Goal: Task Accomplishment & Management: Complete application form

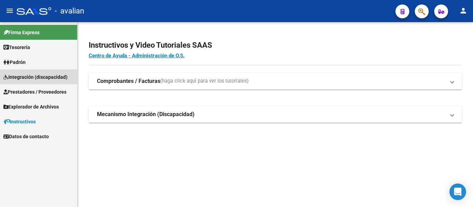
click at [23, 75] on span "Integración (discapacidad)" at bounding box center [35, 77] width 64 height 8
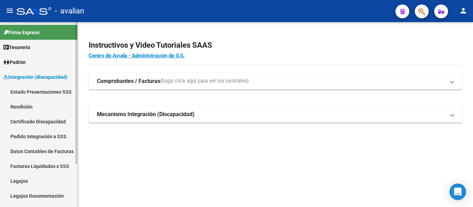
scroll to position [35, 0]
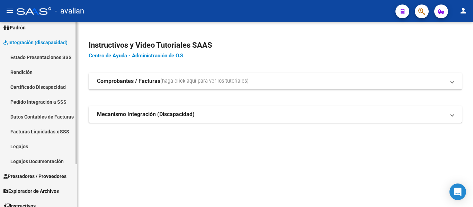
click at [22, 147] on link "Legajos" at bounding box center [38, 146] width 77 height 15
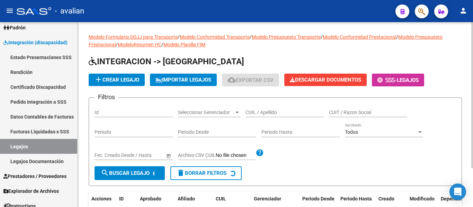
click at [276, 112] on input "CUIL / Apellido" at bounding box center [284, 113] width 78 height 6
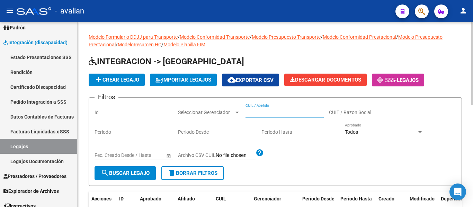
paste input "[PERSON_NAME]"
type input "[PERSON_NAME]"
click at [127, 169] on button "search Buscar Legajo" at bounding box center [124, 173] width 61 height 14
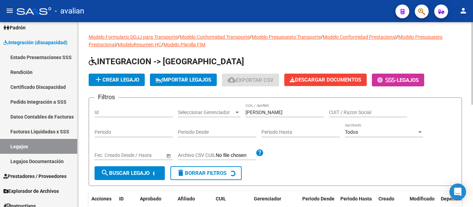
scroll to position [69, 0]
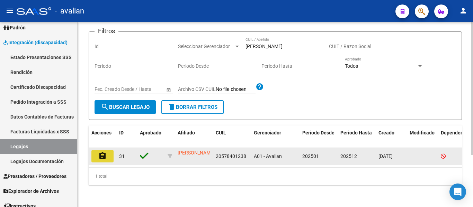
click at [101, 152] on mat-icon "assignment" at bounding box center [102, 156] width 8 height 8
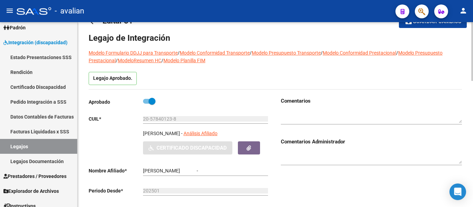
type input "[PERSON_NAME]"
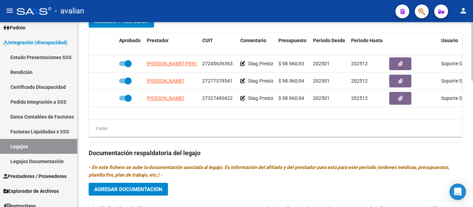
scroll to position [0, 53]
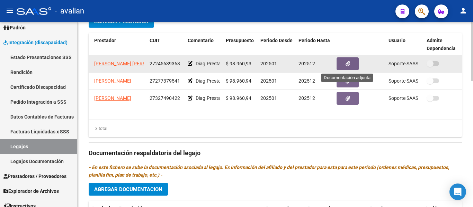
click at [347, 63] on icon "button" at bounding box center [347, 63] width 4 height 5
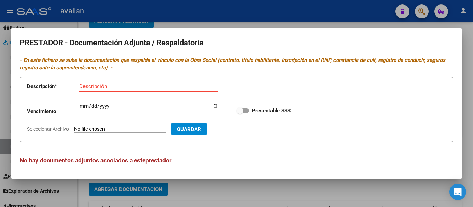
click at [269, 196] on div at bounding box center [236, 103] width 473 height 207
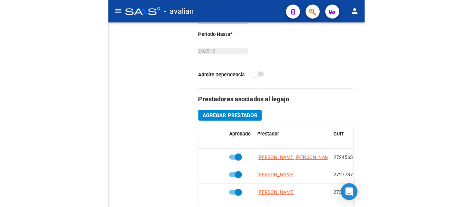
scroll to position [0, 0]
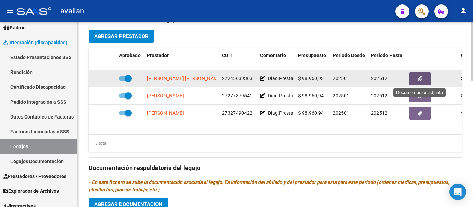
click at [415, 81] on button "button" at bounding box center [420, 78] width 22 height 13
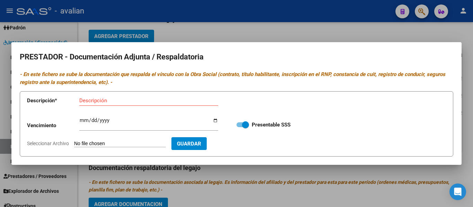
click at [94, 144] on input "Seleccionar Archivo" at bounding box center [120, 144] width 92 height 7
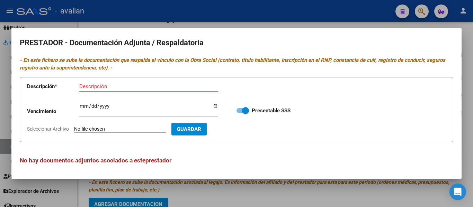
type input "C:\fakepath\MST ARCA.jpg"
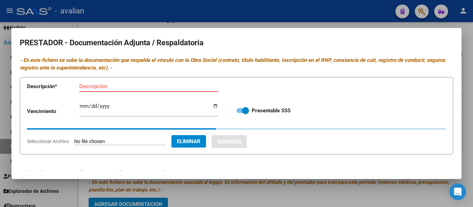
click at [153, 87] on input "Descripción" at bounding box center [148, 86] width 139 height 6
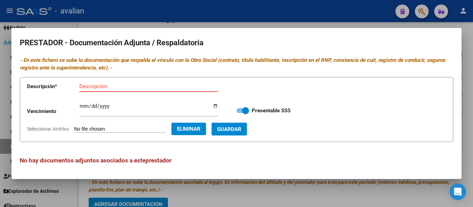
type input "a"
type input "ARCA"
click at [241, 132] on span "Guardar" at bounding box center [229, 129] width 24 height 6
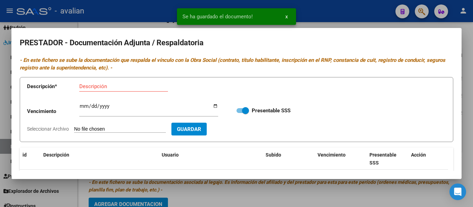
click at [88, 143] on mat-dialog-content "PRESTADOR - Documentación Adjunta / Respaldatoria - En este fichero se sube la …" at bounding box center [236, 103] width 450 height 135
click at [91, 131] on input "Seleccionar Archivo" at bounding box center [120, 129] width 92 height 7
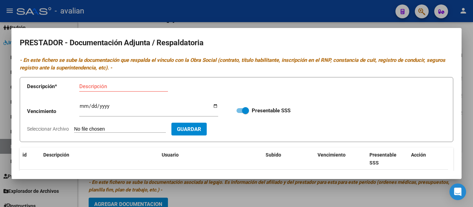
type input "C:\fakepath\MST CBU.jpg"
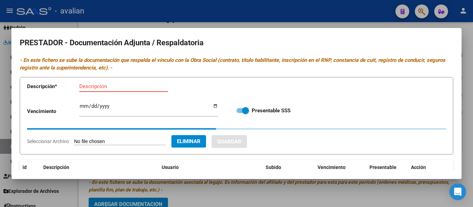
click at [101, 87] on input "Descripción" at bounding box center [123, 86] width 89 height 6
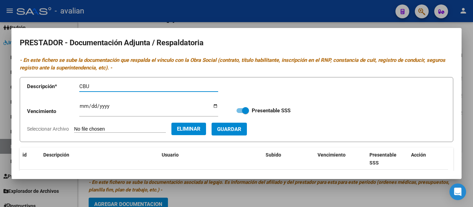
type input "CBU"
click at [231, 129] on button "Guardar" at bounding box center [228, 129] width 35 height 13
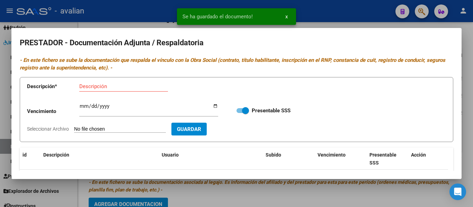
click at [91, 127] on input "Seleccionar Archivo" at bounding box center [120, 129] width 92 height 7
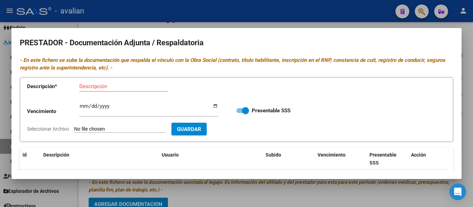
type input "C:\fakepath\MST TF.jpg"
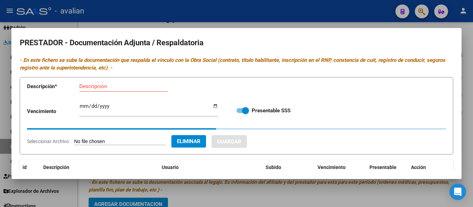
click at [122, 84] on input "Descripción" at bounding box center [123, 86] width 89 height 6
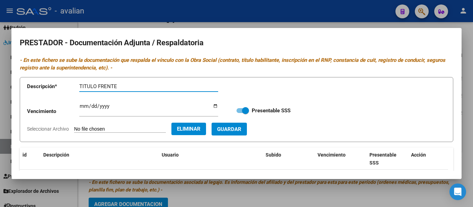
type input "TITULO FRENTE"
click at [247, 133] on button "Guardar" at bounding box center [228, 129] width 35 height 13
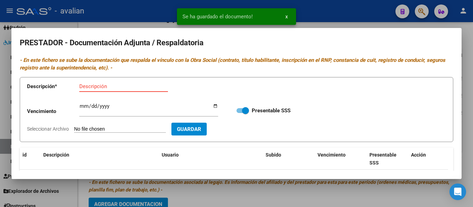
click at [107, 88] on input "Descripción" at bounding box center [123, 86] width 89 height 6
type input "TITULO DORSO"
click at [142, 128] on input "Seleccionar Archivo" at bounding box center [120, 129] width 92 height 7
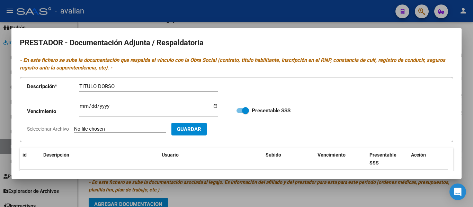
type input "C:\fakepath\MST TD.jpg"
click at [241, 132] on span "Guardar" at bounding box center [229, 129] width 24 height 6
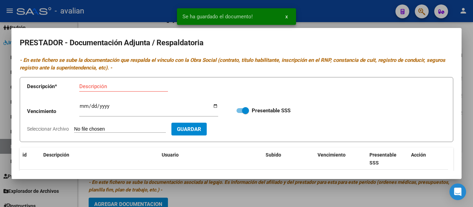
click at [101, 129] on input "Seleccionar Archivo" at bounding box center [120, 129] width 92 height 7
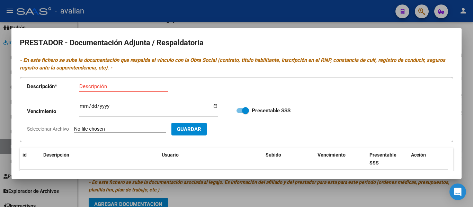
type input "C:\fakepath\MST RNP [DATE].jpg"
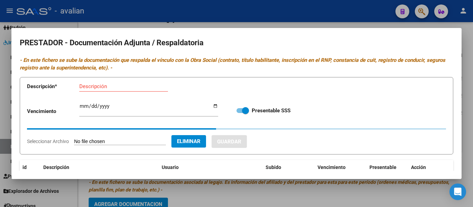
click at [132, 90] on div "Descripción" at bounding box center [123, 86] width 89 height 10
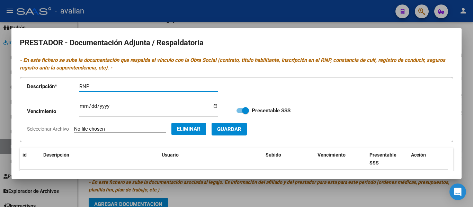
type input "RNP"
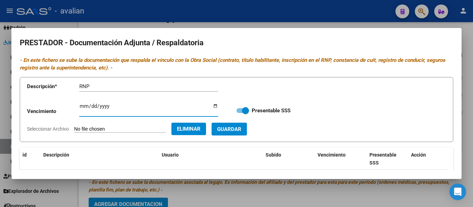
type input "0001-07-18"
type input "[DATE]"
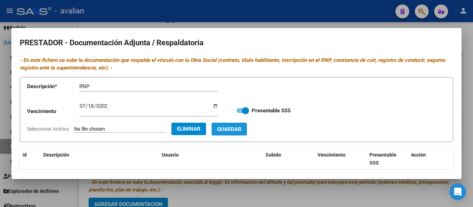
click at [241, 130] on span "Guardar" at bounding box center [229, 129] width 24 height 6
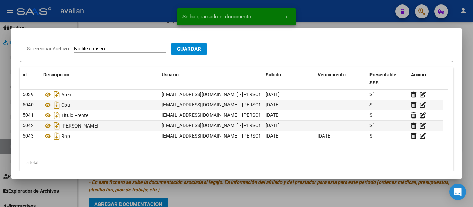
scroll to position [86, 0]
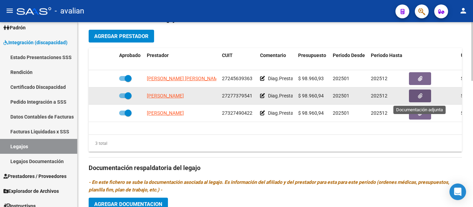
click at [421, 98] on icon "button" at bounding box center [420, 95] width 4 height 5
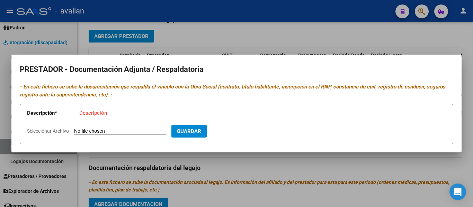
click at [94, 129] on input "Seleccionar Archivo" at bounding box center [120, 131] width 92 height 7
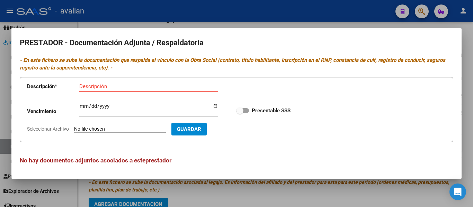
type input "C:\fakepath\PS TF.jpg"
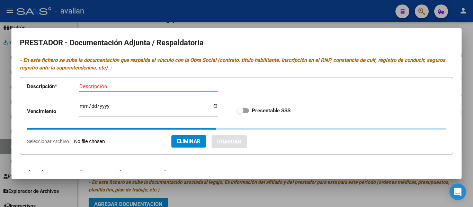
click at [133, 85] on input "Descripción" at bounding box center [148, 86] width 139 height 6
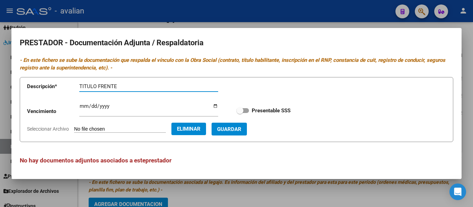
type input "TITULO FRENTE"
click at [240, 130] on span "Guardar" at bounding box center [229, 129] width 24 height 6
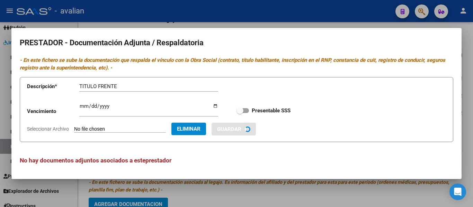
checkbox input "true"
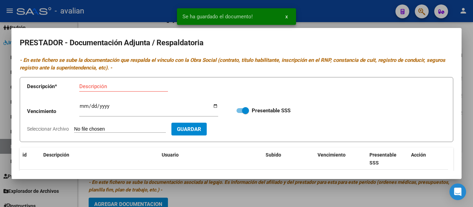
click at [92, 128] on input "Seleccionar Archivo" at bounding box center [120, 129] width 92 height 7
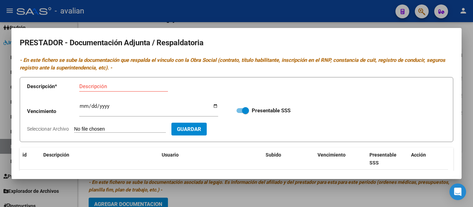
type input "C:\fakepath\PS TD.jpg"
click at [97, 82] on div "Descripción" at bounding box center [123, 86] width 89 height 10
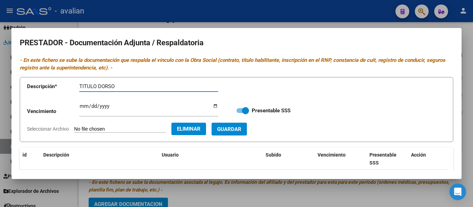
type input "TITULO DORSO"
click at [241, 131] on span "Guardar" at bounding box center [229, 129] width 24 height 6
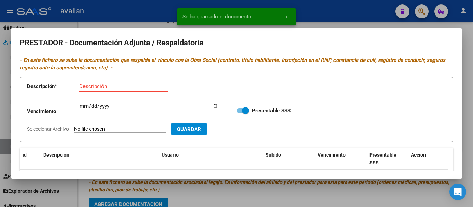
click at [89, 129] on input "Seleccionar Archivo" at bounding box center [120, 129] width 92 height 7
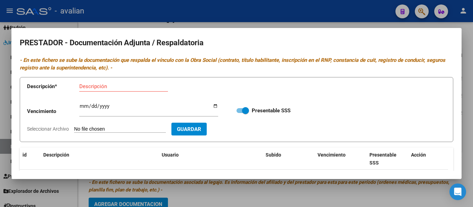
type input "C:\fakepath\PS RNP [DATE].jpg"
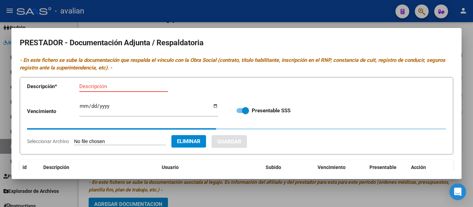
click at [130, 86] on input "Descripción" at bounding box center [123, 86] width 89 height 6
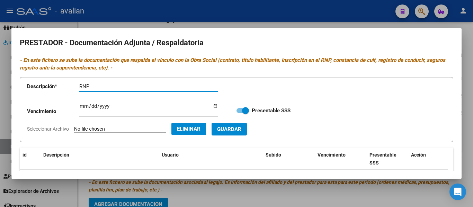
type input "RNP"
click at [81, 106] on input "Ingresar vencimiento" at bounding box center [148, 108] width 139 height 11
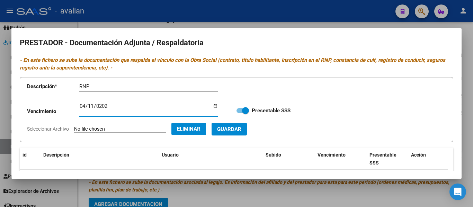
type input "[DATE]"
click at [239, 131] on span "Guardar" at bounding box center [229, 129] width 24 height 6
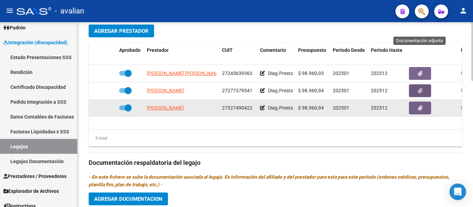
scroll to position [262, 0]
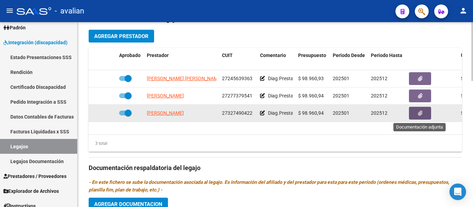
click at [415, 115] on button "button" at bounding box center [420, 113] width 22 height 13
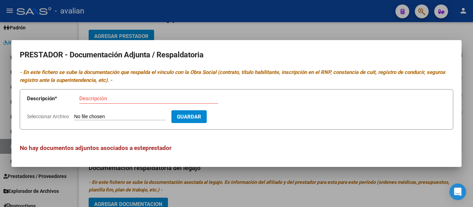
click at [97, 117] on input "Seleccionar Archivo" at bounding box center [120, 117] width 92 height 7
type input "C:\fakepath\Fono TF.jpg"
click at [152, 93] on app-form-text-field "Descripción * Descripción" at bounding box center [127, 100] width 201 height 21
click at [108, 94] on div "Descripción" at bounding box center [148, 98] width 139 height 10
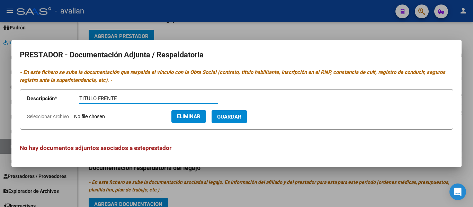
type input "TITULO FRENTE"
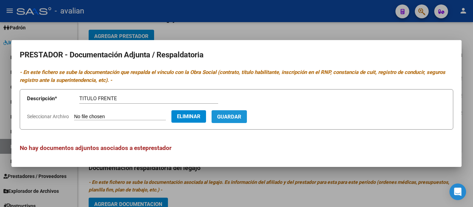
click at [238, 115] on span "Guardar" at bounding box center [229, 117] width 24 height 6
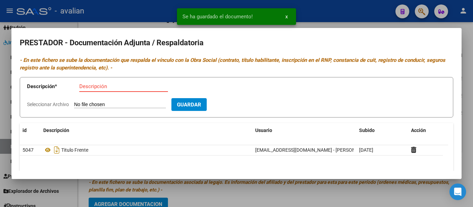
click at [92, 89] on input "Descripción" at bounding box center [123, 86] width 89 height 6
type input "TITULO DORSO"
click at [93, 104] on input "Seleccionar Archivo" at bounding box center [120, 105] width 92 height 7
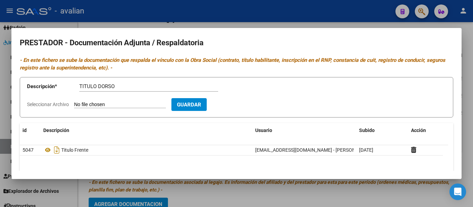
type input "C:\fakepath\Fono TD.jpg"
click at [249, 111] on form "Descripción * TITULO DORSO Descripción Seleccionar Archivo Eliminar Guardar" at bounding box center [236, 97] width 433 height 40
click at [245, 99] on button "Guardar" at bounding box center [228, 104] width 35 height 13
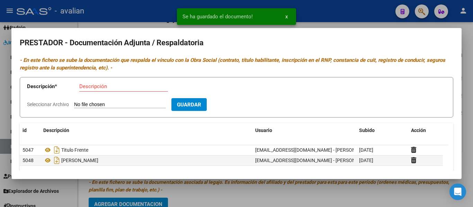
click at [91, 104] on input "Seleccionar Archivo" at bounding box center [120, 105] width 92 height 7
type input "C:\fakepath\Fono ARCA.jpg"
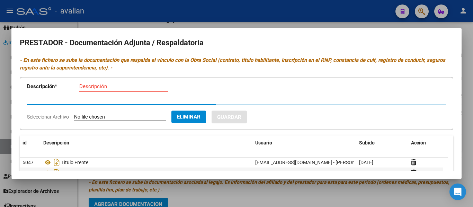
click at [128, 89] on input "Descripción" at bounding box center [123, 86] width 89 height 6
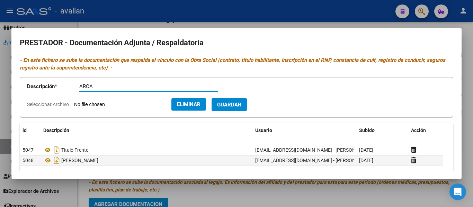
type input "ARCA"
click at [233, 103] on span "Guardar" at bounding box center [229, 105] width 24 height 6
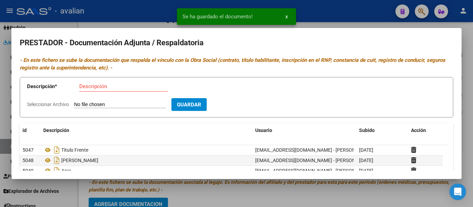
click at [93, 105] on input "Seleccionar Archivo" at bounding box center [120, 105] width 92 height 7
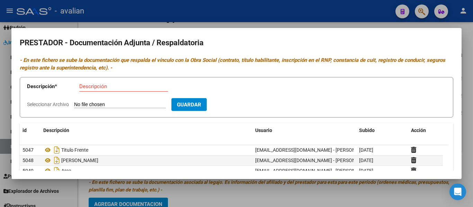
type input "C:\fakepath\Fono CBU.jpg"
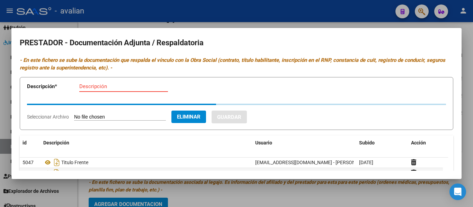
click at [114, 88] on input "Descripción" at bounding box center [123, 86] width 89 height 6
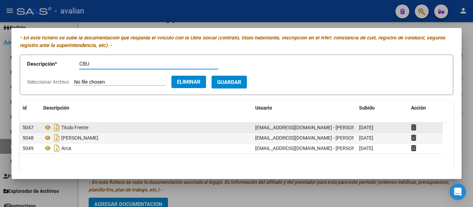
scroll to position [35, 0]
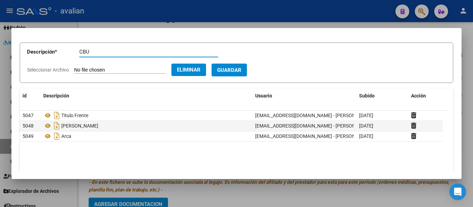
type input "CBU"
click at [241, 69] on span "Guardar" at bounding box center [229, 70] width 24 height 6
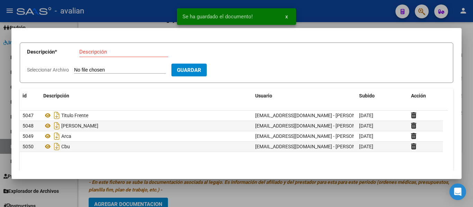
click at [91, 67] on input "Seleccionar Archivo" at bounding box center [120, 70] width 92 height 7
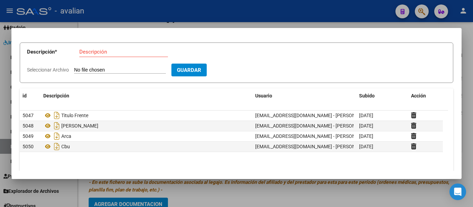
type input "C:\fakepath\Fono RNP [DATE].jpg"
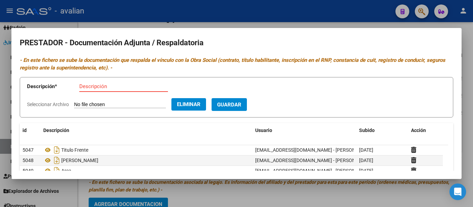
click at [92, 87] on input "Descripción" at bounding box center [123, 86] width 89 height 6
type input "RNP vto [DATE]"
click at [241, 104] on span "Guardar" at bounding box center [229, 105] width 24 height 6
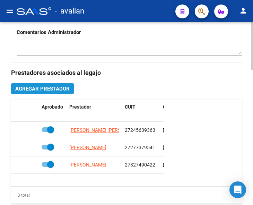
click at [42, 88] on span "Agregar Prestador" at bounding box center [42, 88] width 54 height 6
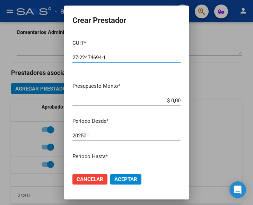
type input "27-22474694-1"
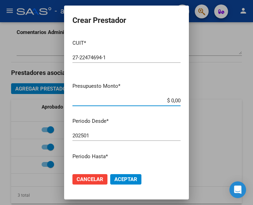
drag, startPoint x: 160, startPoint y: 98, endPoint x: 196, endPoint y: 103, distance: 36.3
click at [196, 103] on div "Crear Prestador CUIT * 27-22474694-1 Ingresar CUIT ARCA Padrón Presupuesto Mont…" at bounding box center [126, 102] width 253 height 205
type input "$ 98.964,88"
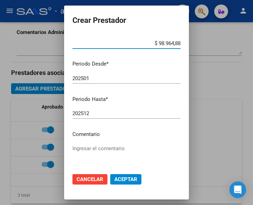
scroll to position [69, 0]
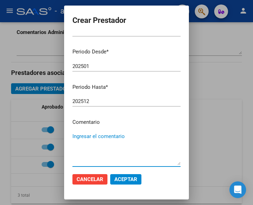
click at [108, 141] on textarea "Ingresar el comentario" at bounding box center [126, 148] width 108 height 33
type textarea "Terapia Ocupacional 2 sesiones semanales"
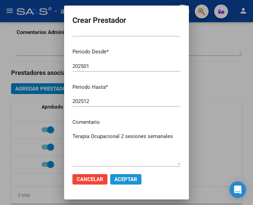
click at [128, 182] on button "Aceptar" at bounding box center [125, 179] width 31 height 10
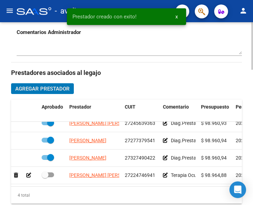
scroll to position [12, 0]
click at [51, 172] on span at bounding box center [48, 174] width 12 height 5
click at [45, 177] on input "checkbox" at bounding box center [45, 177] width 0 height 0
checkbox input "true"
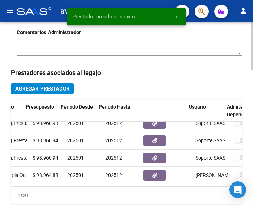
scroll to position [12, 186]
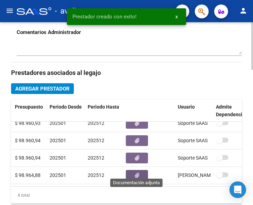
click at [140, 170] on button "button" at bounding box center [137, 175] width 22 height 11
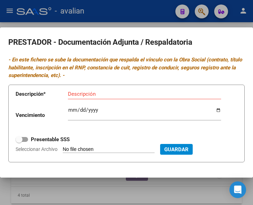
click at [78, 148] on input "Seleccionar Archivo" at bounding box center [109, 149] width 92 height 7
type input "C:\fakepath\TO TF.jpg"
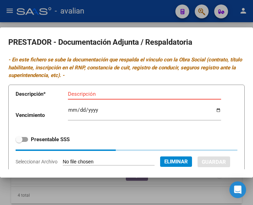
click at [80, 96] on input "Descripción" at bounding box center [144, 94] width 153 height 6
type input "t"
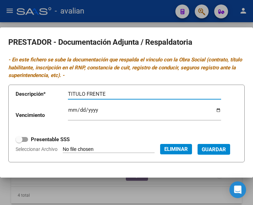
type input "TITULO FRENTE"
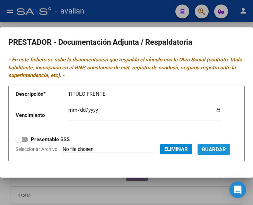
click at [201, 152] on span "Guardar" at bounding box center [213, 149] width 24 height 6
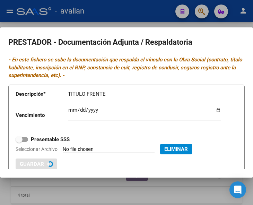
checkbox input "true"
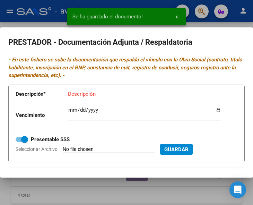
click at [100, 94] on input "Descripción" at bounding box center [117, 94] width 98 height 6
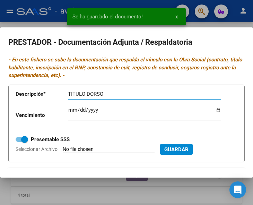
scroll to position [35, 0]
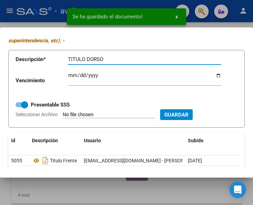
type input "TITULO DORSO"
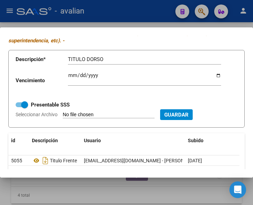
click at [85, 113] on input "Seleccionar Archivo" at bounding box center [109, 114] width 92 height 7
type input "C:\fakepath\TO TD.jpg"
click at [197, 120] on button "Guardar" at bounding box center [213, 114] width 33 height 11
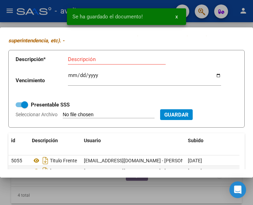
click at [80, 116] on input "Seleccionar Archivo" at bounding box center [109, 114] width 92 height 7
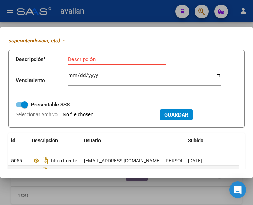
type input "C:\fakepath\TO ARCA.jpg"
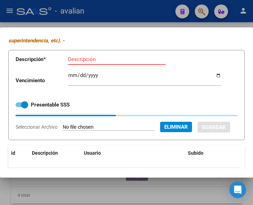
click at [76, 57] on input "Descripción" at bounding box center [117, 59] width 98 height 6
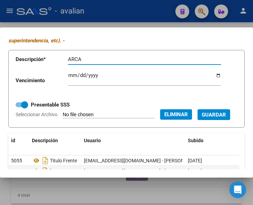
type input "ARCA"
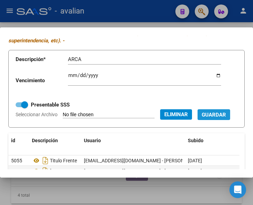
click at [201, 118] on span "Guardar" at bounding box center [213, 114] width 24 height 6
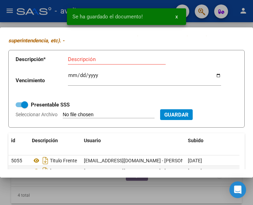
click at [83, 115] on input "Seleccionar Archivo" at bounding box center [109, 114] width 92 height 7
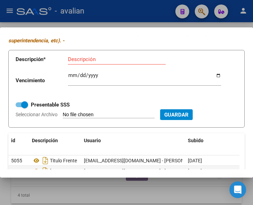
type input "C:\fakepath\TO RNP [DATE].jpg"
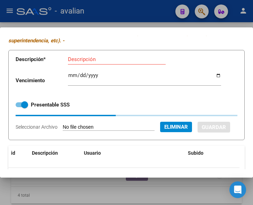
click at [73, 62] on input "Descripción" at bounding box center [117, 59] width 98 height 6
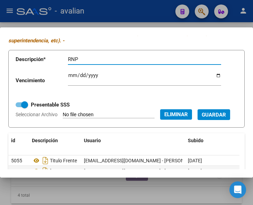
type input "RNP"
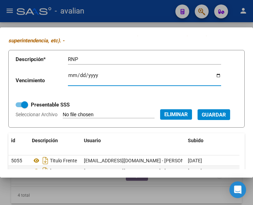
click at [71, 74] on input "Ingresar vencimiento" at bounding box center [144, 77] width 153 height 11
type input "[DATE]"
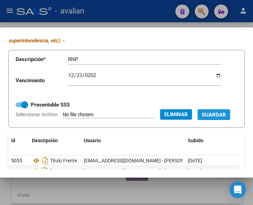
click at [201, 118] on span "Guardar" at bounding box center [213, 114] width 24 height 6
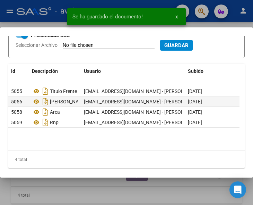
scroll to position [69, 0]
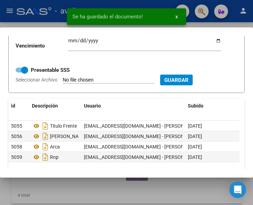
click at [85, 79] on input "Seleccionar Archivo" at bounding box center [109, 80] width 92 height 7
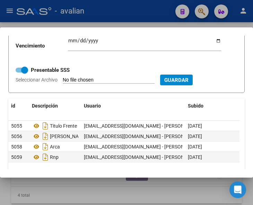
type input "C:\fakepath\TO CBU.jpg"
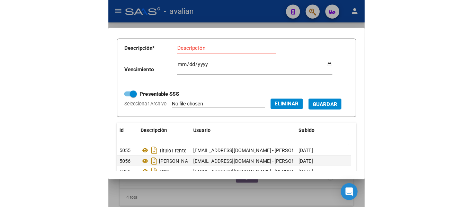
scroll to position [35, 0]
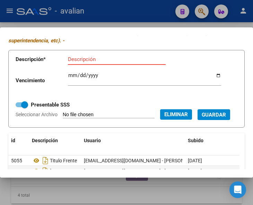
click at [84, 58] on input "Descripción" at bounding box center [117, 59] width 98 height 6
type input "CBU"
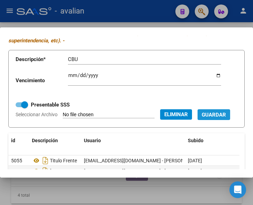
click at [201, 118] on span "Guardar" at bounding box center [213, 114] width 24 height 6
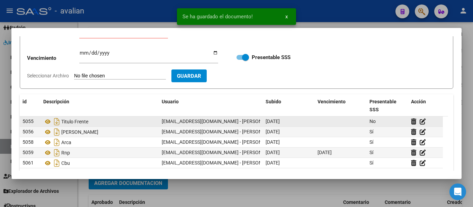
scroll to position [86, 0]
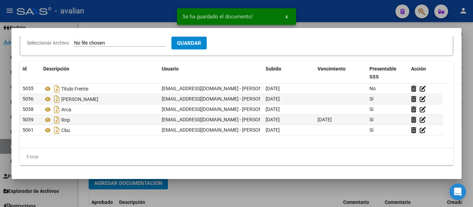
click at [172, 198] on div at bounding box center [236, 103] width 473 height 207
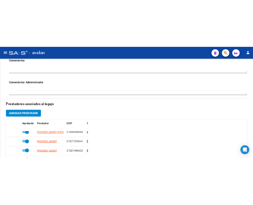
scroll to position [279, 0]
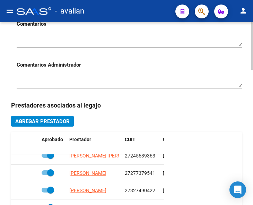
click at [38, 124] on span "Agregar Prestador" at bounding box center [42, 121] width 54 height 6
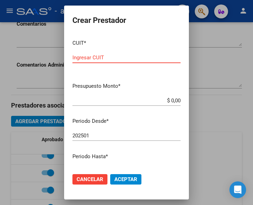
click at [82, 56] on input "Ingresar CUIT" at bounding box center [126, 57] width 108 height 6
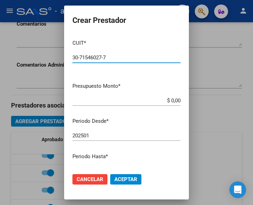
type input "30-71546027-7"
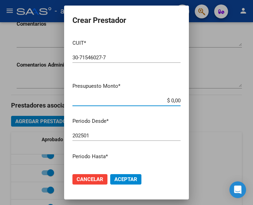
drag, startPoint x: 157, startPoint y: 101, endPoint x: 187, endPoint y: 97, distance: 29.7
click at [187, 97] on mat-dialog-content "CUIT * 30-71546027-7 Ingresar CUIT ARCA Padrón Presupuesto Monto * $ 0,00 Ingre…" at bounding box center [126, 100] width 125 height 133
type input "$ 475.830,36"
click at [104, 132] on input "202501" at bounding box center [126, 135] width 108 height 6
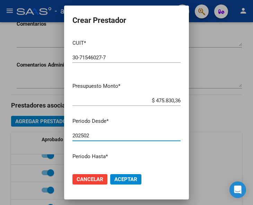
type input "202502"
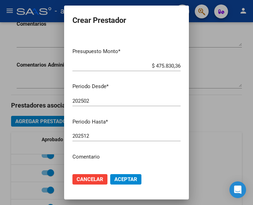
scroll to position [69, 0]
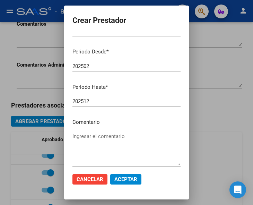
click at [93, 123] on p "Comentario" at bounding box center [126, 122] width 108 height 8
click at [90, 137] on textarea "Ingresar el comentario" at bounding box center [126, 148] width 108 height 33
type textarea "A"
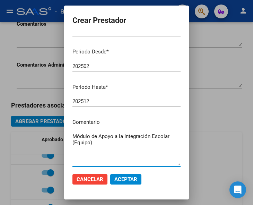
type textarea "Módulo de Apoyo a la Integración Escolar (Equipo)"
click at [122, 177] on span "Aceptar" at bounding box center [125, 179] width 23 height 6
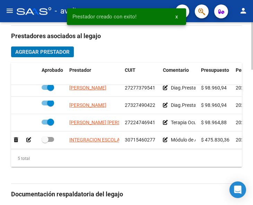
scroll to position [30, 0]
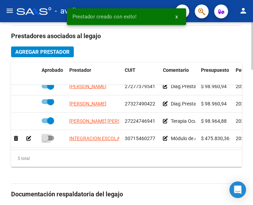
click at [53, 135] on span at bounding box center [48, 137] width 12 height 5
click at [45, 140] on input "checkbox" at bounding box center [45, 140] width 0 height 0
checkbox input "true"
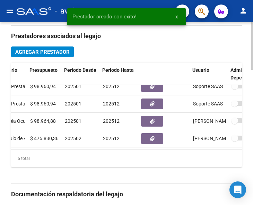
scroll to position [30, 171]
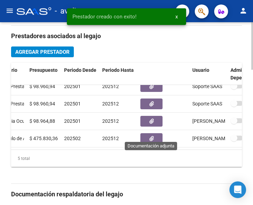
click at [154, 135] on button "button" at bounding box center [151, 138] width 22 height 11
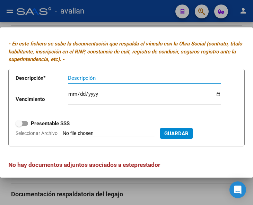
scroll to position [22, 0]
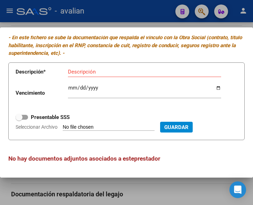
click at [72, 127] on input "Seleccionar Archivo" at bounding box center [109, 127] width 92 height 7
type input "C:\fakepath\Categorización.pdf"
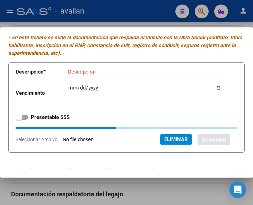
click at [78, 73] on input "Descripción" at bounding box center [144, 72] width 153 height 6
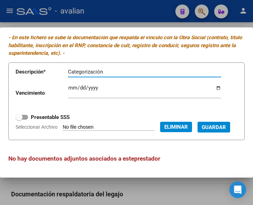
type input "Categorización"
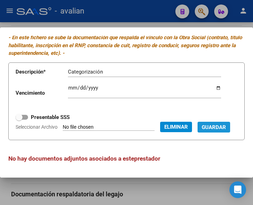
click at [201, 130] on span "Guardar" at bounding box center [213, 127] width 24 height 6
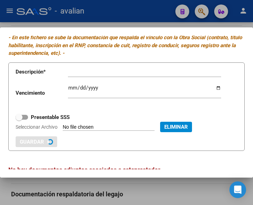
checkbox input "true"
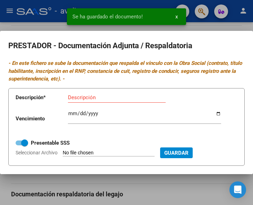
scroll to position [0, 0]
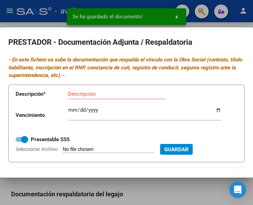
click at [85, 150] on input "Seleccionar Archivo" at bounding box center [109, 149] width 92 height 7
type input "C:\fakepath\AIE ARCA.jpg"
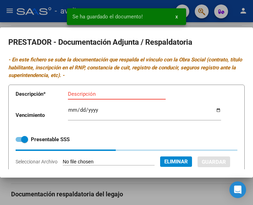
click at [87, 95] on input "Descripción" at bounding box center [117, 94] width 98 height 6
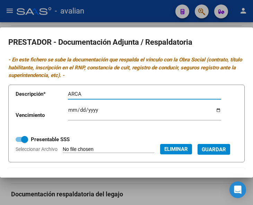
type input "ARCA"
click at [201, 152] on span "Guardar" at bounding box center [213, 149] width 24 height 6
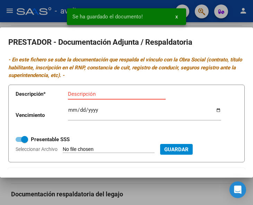
click at [80, 95] on input "Descripción" at bounding box center [117, 94] width 98 height 6
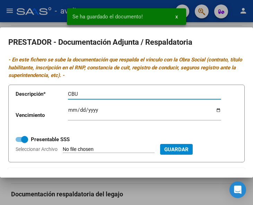
type input "CBU"
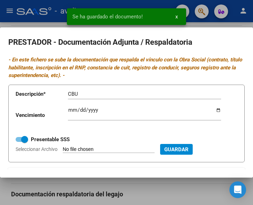
click at [88, 149] on input "Seleccionar Archivo" at bounding box center [109, 149] width 92 height 7
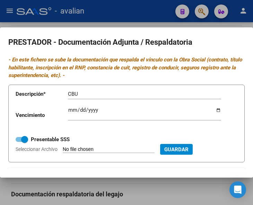
type input "C:\fakepath\AIE CBU.jpg"
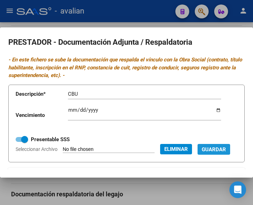
click at [201, 152] on span "Guardar" at bounding box center [213, 149] width 24 height 6
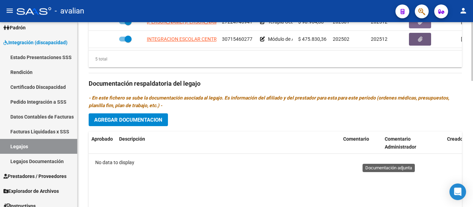
scroll to position [370, 0]
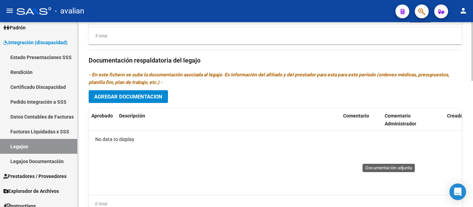
click at [115, 99] on span "Agregar Documentacion" at bounding box center [128, 97] width 68 height 6
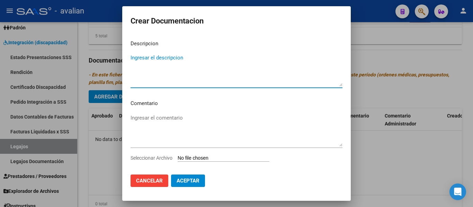
click at [141, 57] on textarea "Ingresar el descripcion" at bounding box center [236, 70] width 212 height 33
type textarea "d"
type textarea "Docu personal"
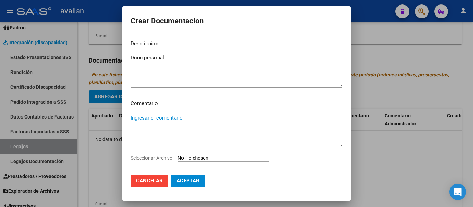
click at [149, 124] on textarea "Ingresar el comentario" at bounding box center [236, 130] width 212 height 33
paste textarea "Enero a Diciembre - [MEDICAL_DATA] 2 ss semanales Lic [PERSON_NAME] . Cese de t…"
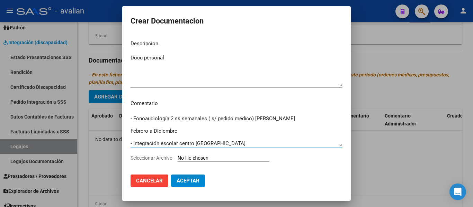
scroll to position [50, 0]
click at [132, 142] on textarea "Enero a Diciembre - [MEDICAL_DATA] 2 ss semanales Lic [PERSON_NAME] . Cese de t…" at bounding box center [236, 130] width 212 height 33
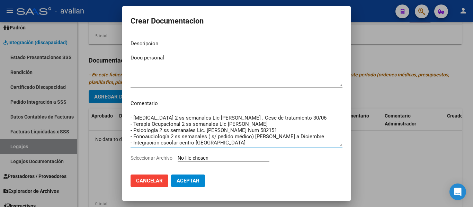
scroll to position [0, 0]
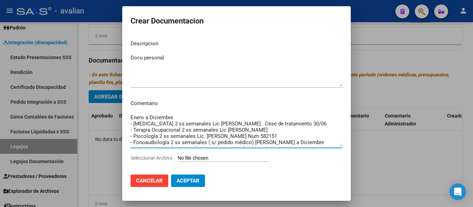
type textarea "Enero a Diciembre - [MEDICAL_DATA] 2 ss semanales Lic [PERSON_NAME] . Cese de t…"
click at [188, 156] on input "Seleccionar Archivo" at bounding box center [224, 158] width 92 height 7
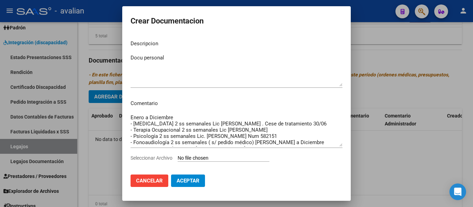
type input "C:\fakepath\RHC (2) (1)_merged.pdf"
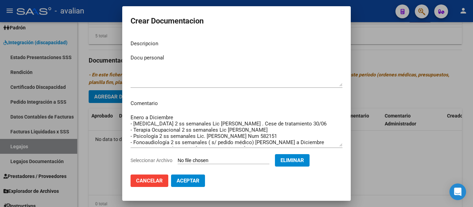
drag, startPoint x: 130, startPoint y: 117, endPoint x: 158, endPoint y: 122, distance: 28.8
click at [158, 122] on mat-dialog-content "Descripcion Docu personal Ingresar el descripcion Comentario Enero a Diciembre …" at bounding box center [236, 102] width 228 height 135
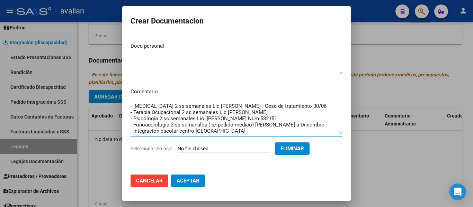
scroll to position [0, 0]
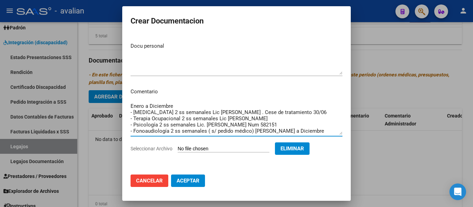
drag, startPoint x: 216, startPoint y: 130, endPoint x: 114, endPoint y: 83, distance: 112.4
click at [114, 83] on div "Crear Documentacion Descripcion Docu personal Ingresar el descripcion Comentari…" at bounding box center [236, 103] width 473 height 207
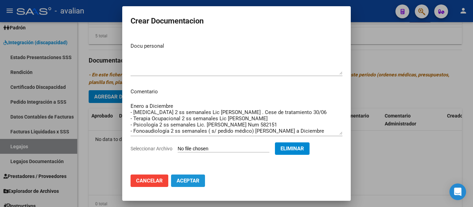
click at [196, 181] on span "Aceptar" at bounding box center [187, 181] width 23 height 6
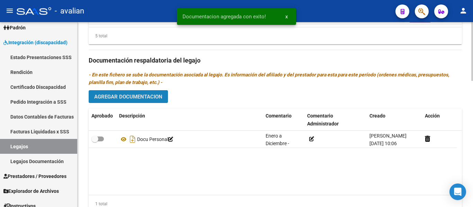
click at [138, 98] on span "Agregar Documentacion" at bounding box center [128, 97] width 68 height 6
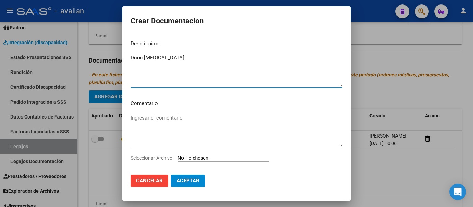
type textarea "Docu [MEDICAL_DATA]"
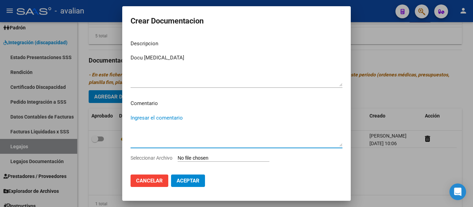
click at [143, 121] on textarea "Ingresar el comentario" at bounding box center [236, 130] width 212 height 33
paste textarea "Enero a Diciembre - [MEDICAL_DATA] 2 ss semanales Lic [PERSON_NAME] . Cese de t…"
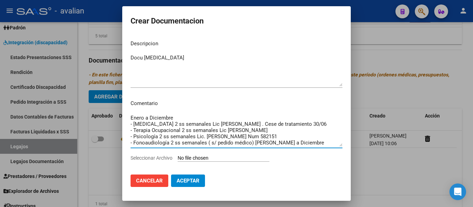
drag, startPoint x: 220, startPoint y: 143, endPoint x: 114, endPoint y: 128, distance: 107.3
click at [114, 128] on div "Crear Documentacion Descripcion Docu [MEDICAL_DATA] Ingresar el descripcion Com…" at bounding box center [236, 103] width 473 height 207
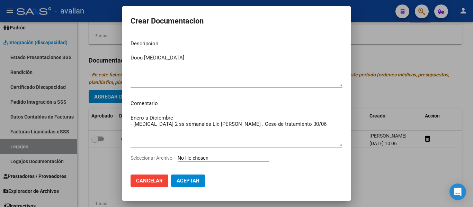
type textarea "Enero a Diciembre - [MEDICAL_DATA] 2 ss semanales Lic [PERSON_NAME] . Cese de t…"
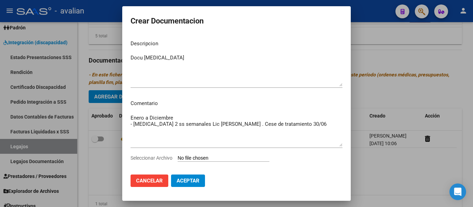
click at [185, 155] on input "Seleccionar Archivo" at bounding box center [224, 158] width 92 height 7
type input "C:\fakepath\Musicoterapia2025.pdf"
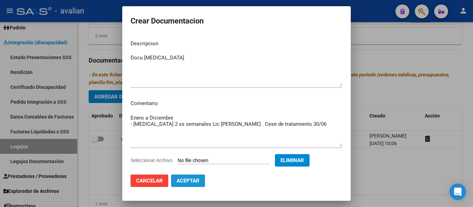
click at [190, 181] on span "Aceptar" at bounding box center [187, 181] width 23 height 6
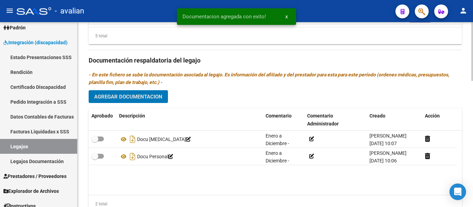
click at [122, 97] on span "Agregar Documentacion" at bounding box center [128, 97] width 68 height 6
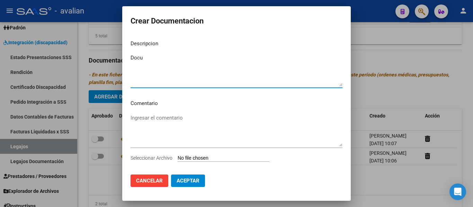
type textarea "Docu"
click at [136, 117] on textarea "Ingresar el comentario" at bounding box center [236, 130] width 212 height 33
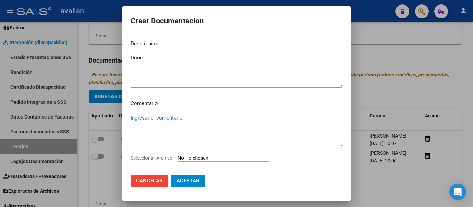
paste textarea "Enero a Diciembre - [MEDICAL_DATA] 2 ss semanales Lic [PERSON_NAME] . Cese de t…"
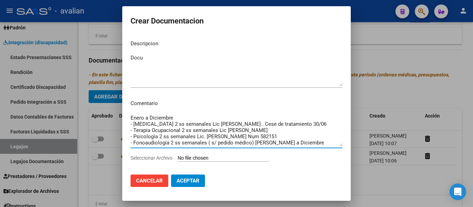
drag, startPoint x: 225, startPoint y: 143, endPoint x: 110, endPoint y: 135, distance: 115.2
click at [110, 135] on div "Crear Documentacion Descripcion Docu Ingresar el descripcion Comentario Enero a…" at bounding box center [236, 103] width 473 height 207
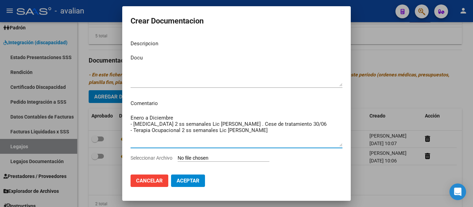
drag, startPoint x: 311, startPoint y: 123, endPoint x: 126, endPoint y: 126, distance: 185.5
click at [126, 126] on mat-dialog-content "Descripcion Docu Ingresar el descripcion Comentario Enero a Diciembre - [MEDICA…" at bounding box center [236, 102] width 228 height 135
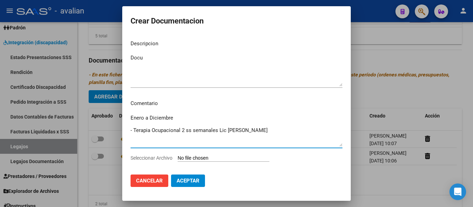
type textarea "Enero a Diciembre - Terapia Ocupacional 2 ss semanales Lic [PERSON_NAME]"
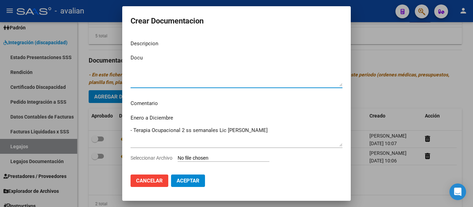
click at [149, 62] on textarea "Docu" at bounding box center [236, 70] width 212 height 33
type textarea "Docu TO"
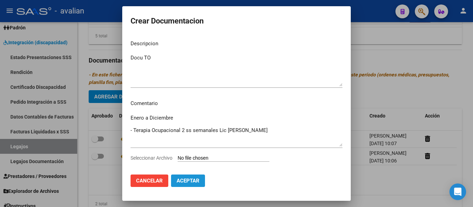
click at [196, 185] on button "Aceptar" at bounding box center [188, 181] width 34 height 12
click at [199, 157] on input "Seleccionar Archivo" at bounding box center [224, 158] width 92 height 7
type input "C:\fakepath\Terapia Ocupacional (3).pdf"
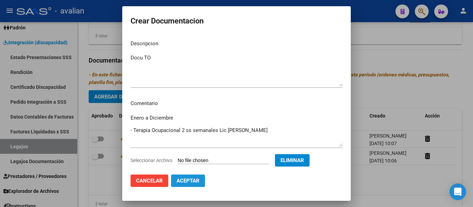
click at [191, 181] on span "Aceptar" at bounding box center [187, 181] width 23 height 6
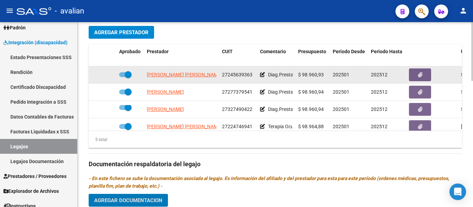
scroll to position [231, 0]
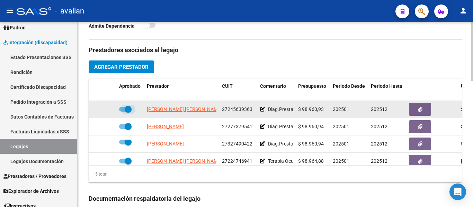
click at [121, 110] on span at bounding box center [125, 109] width 12 height 5
click at [122, 112] on input "checkbox" at bounding box center [122, 112] width 0 height 0
checkbox input "false"
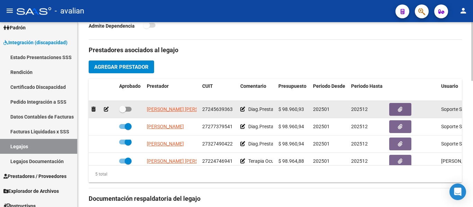
click at [105, 109] on icon at bounding box center [106, 109] width 5 height 5
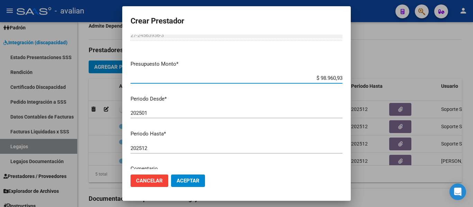
scroll to position [35, 0]
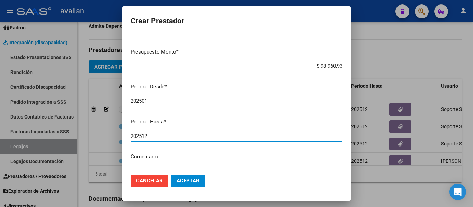
click at [155, 137] on input "202512" at bounding box center [236, 136] width 212 height 6
type input "202505"
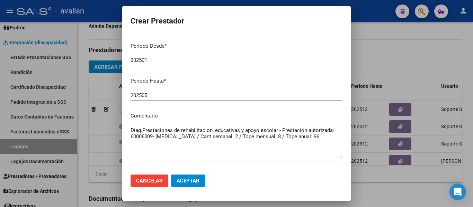
scroll to position [102, 0]
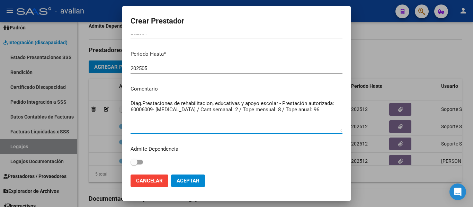
click at [157, 126] on textarea "Diag.Prestaciones de rehabilitacion, educativas y apoyo escolar - Prestación au…" at bounding box center [236, 116] width 212 height 33
click at [327, 112] on textarea "Diag.Prestaciones de rehabilitacion, educativas y apoyo escolar - Prestación au…" at bounding box center [236, 116] width 212 height 33
type textarea "Diag.Prestaciones de rehabilitacion, educativas y apoyo escolar - Prestación au…"
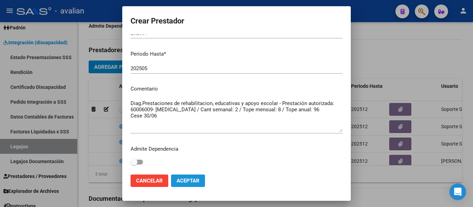
click at [195, 182] on span "Aceptar" at bounding box center [187, 181] width 23 height 6
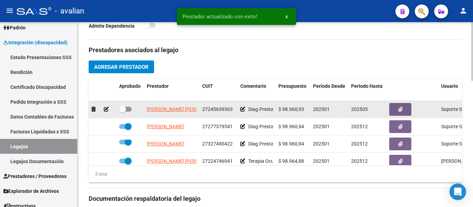
click at [129, 110] on span at bounding box center [125, 109] width 12 height 5
click at [122, 112] on input "checkbox" at bounding box center [122, 112] width 0 height 0
checkbox input "true"
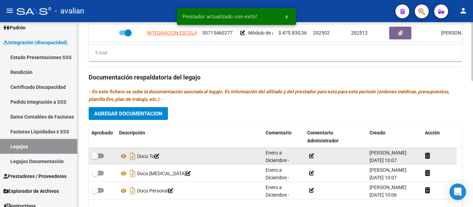
scroll to position [398, 0]
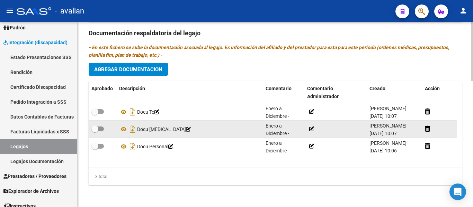
click at [311, 127] on icon at bounding box center [311, 129] width 5 height 5
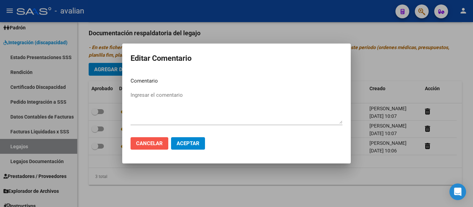
click at [155, 142] on span "Cancelar" at bounding box center [149, 143] width 27 height 6
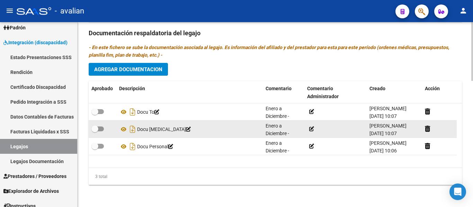
click at [187, 130] on icon at bounding box center [188, 129] width 5 height 5
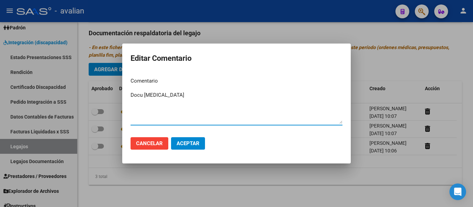
click at [147, 144] on span "Cancelar" at bounding box center [149, 143] width 27 height 6
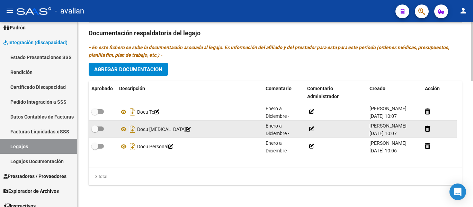
click at [309, 129] on icon at bounding box center [311, 129] width 5 height 5
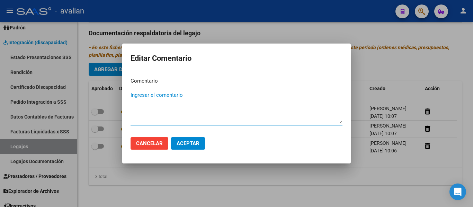
click at [150, 142] on span "Cancelar" at bounding box center [149, 143] width 27 height 6
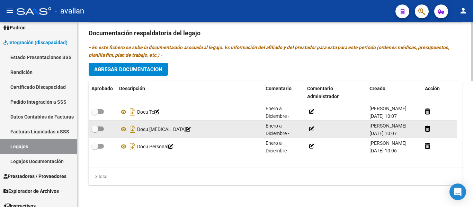
click at [312, 130] on icon at bounding box center [311, 129] width 5 height 5
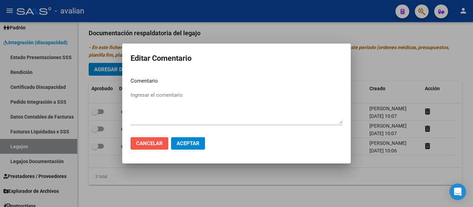
click at [157, 143] on span "Cancelar" at bounding box center [149, 143] width 27 height 6
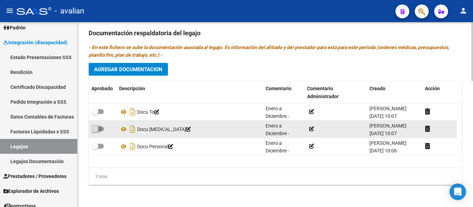
click at [100, 126] on label at bounding box center [97, 129] width 12 height 8
click at [95, 131] on input "checkbox" at bounding box center [94, 131] width 0 height 0
click at [94, 128] on span at bounding box center [97, 129] width 12 height 5
click at [94, 131] on input "checkbox" at bounding box center [94, 131] width 0 height 0
checkbox input "false"
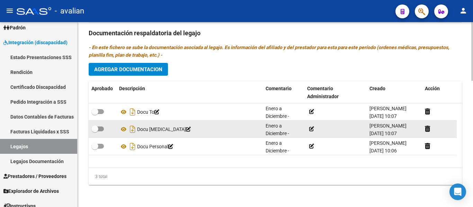
click at [311, 128] on icon at bounding box center [311, 129] width 5 height 5
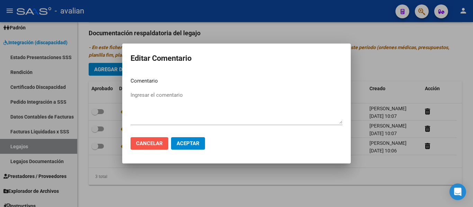
drag, startPoint x: 149, startPoint y: 141, endPoint x: 149, endPoint y: 117, distance: 24.2
click at [149, 140] on button "Cancelar" at bounding box center [149, 143] width 38 height 12
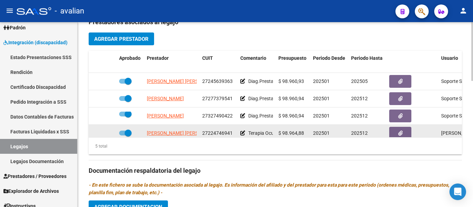
scroll to position [225, 0]
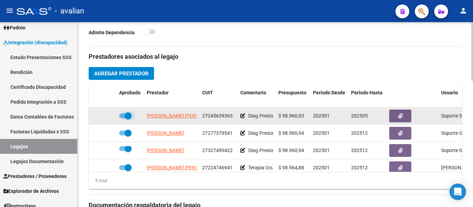
click at [120, 117] on span at bounding box center [125, 116] width 12 height 5
click at [122, 118] on input "checkbox" at bounding box center [122, 118] width 0 height 0
checkbox input "false"
click at [105, 117] on icon at bounding box center [106, 116] width 5 height 5
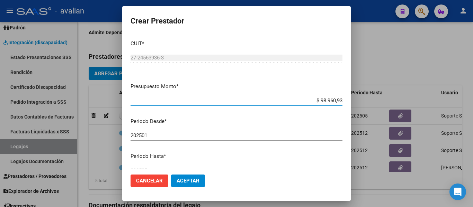
scroll to position [35, 0]
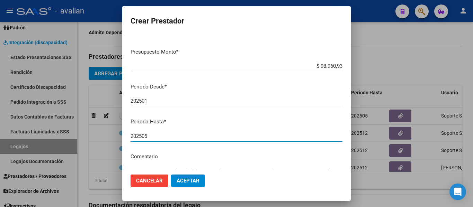
click at [150, 135] on input "202505" at bounding box center [236, 136] width 212 height 6
type input "202506"
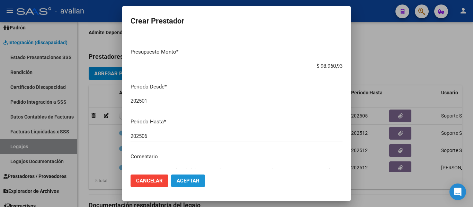
click at [193, 184] on span "Aceptar" at bounding box center [187, 181] width 23 height 6
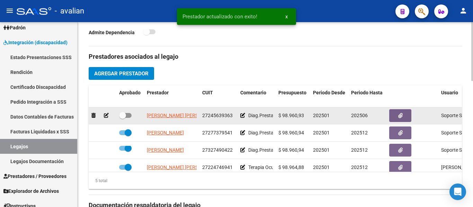
scroll to position [0, 0]
click at [129, 116] on span at bounding box center [125, 116] width 12 height 5
click at [122, 118] on input "checkbox" at bounding box center [122, 118] width 0 height 0
checkbox input "true"
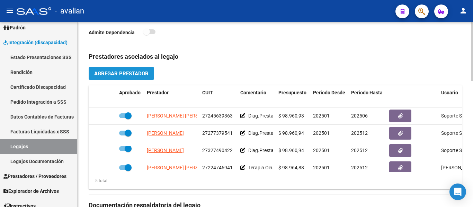
click at [119, 71] on span "Agregar Prestador" at bounding box center [121, 74] width 54 height 6
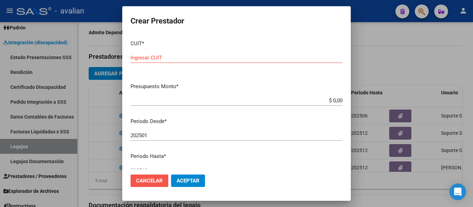
click at [153, 184] on span "Cancelar" at bounding box center [149, 181] width 27 height 6
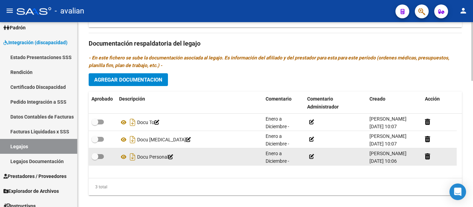
scroll to position [398, 0]
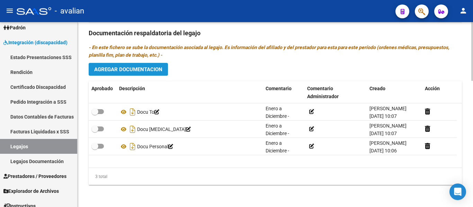
click at [118, 70] on span "Agregar Documentacion" at bounding box center [128, 69] width 68 height 6
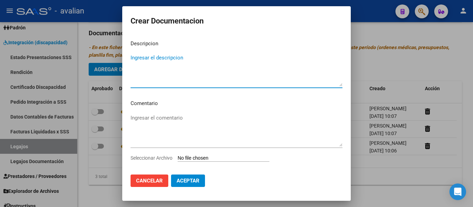
click at [146, 119] on textarea "Ingresar el comentario" at bounding box center [236, 130] width 212 height 33
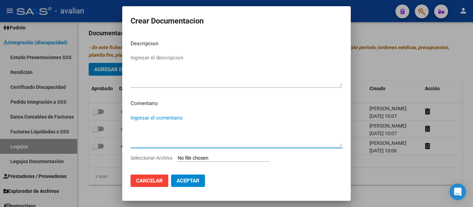
paste textarea "Enero a Diciembre - [MEDICAL_DATA] 2 ss semanales Lic [PERSON_NAME] . Cese de t…"
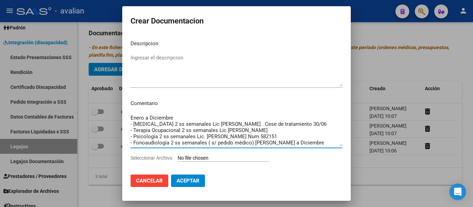
scroll to position [12, 0]
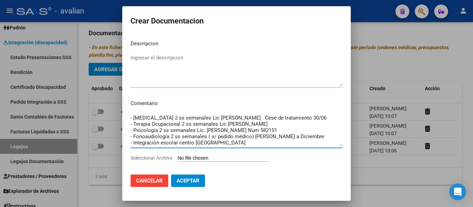
drag, startPoint x: 221, startPoint y: 144, endPoint x: 119, endPoint y: 130, distance: 102.7
click at [119, 130] on div "Crear Documentacion Descripcion Ingresar el descripcion Comentario Enero a Dici…" at bounding box center [236, 103] width 473 height 207
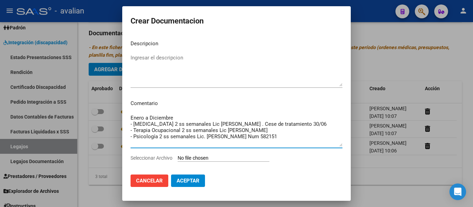
scroll to position [0, 0]
drag, startPoint x: 263, startPoint y: 130, endPoint x: 107, endPoint y: 123, distance: 155.9
click at [107, 123] on div "Crear Documentacion Descripcion Ingresar el descripcion Comentario Enero a Dici…" at bounding box center [236, 103] width 473 height 207
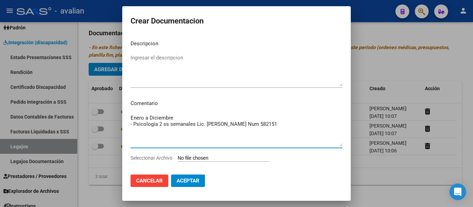
type textarea "Enero a Diciembre - Psicología 2 ss semanales Lic. [PERSON_NAME] Num 582151"
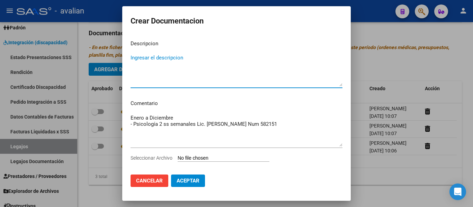
click at [158, 59] on textarea "Ingresar el descripcion" at bounding box center [236, 70] width 212 height 33
click at [136, 57] on textarea "DOcu Psicología" at bounding box center [236, 70] width 212 height 33
type textarea "Docu Psicología"
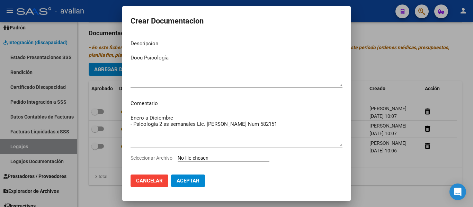
click at [194, 155] on input "Seleccionar Archivo" at bounding box center [224, 158] width 92 height 7
type input "C:\fakepath\Psicología (5).pdf"
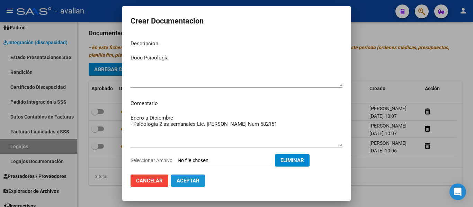
click at [195, 180] on span "Aceptar" at bounding box center [187, 181] width 23 height 6
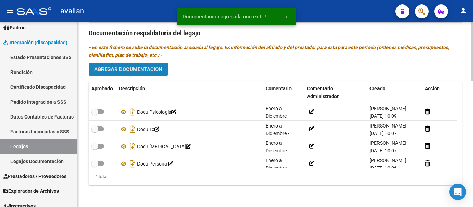
click at [136, 74] on button "Agregar Documentacion" at bounding box center [128, 69] width 79 height 13
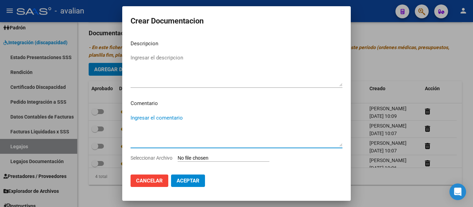
click at [152, 118] on textarea "Ingresar el comentario" at bounding box center [236, 130] width 212 height 33
paste textarea "Enero a Diciembre - [MEDICAL_DATA] 2 ss semanales Lic [PERSON_NAME] . Cese de t…"
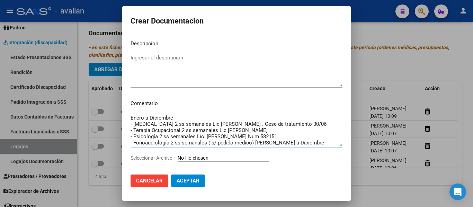
drag, startPoint x: 297, startPoint y: 125, endPoint x: 121, endPoint y: 121, distance: 175.5
click at [121, 121] on div "Crear Documentacion Descripcion Ingresar el descripcion Comentario Enero a Dici…" at bounding box center [236, 103] width 473 height 207
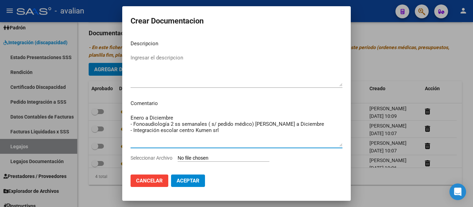
drag, startPoint x: 228, startPoint y: 138, endPoint x: 120, endPoint y: 131, distance: 108.6
click at [120, 131] on div "Crear Documentacion Descripcion Ingresar el descripcion Comentario Enero a Dici…" at bounding box center [236, 103] width 473 height 207
type textarea "Enero a Diciembre - Fonoaudiología 2 ss semanales ( s/ pedido médico) [PERSON_N…"
click at [148, 64] on textarea "Ingresar el descripcion" at bounding box center [236, 70] width 212 height 33
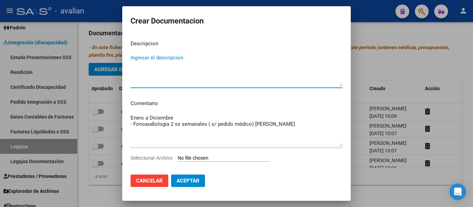
click at [149, 61] on textarea "Ingresar el descripcion" at bounding box center [236, 70] width 212 height 33
type textarea "Docu Fono"
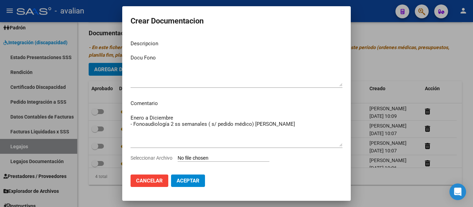
click at [210, 161] on input "Seleccionar Archivo" at bounding box center [224, 158] width 92 height 7
type input "C:\fakepath\Fono (4)_merged.pdf"
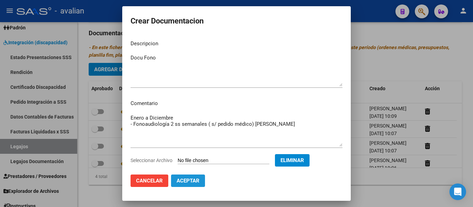
click at [189, 184] on span "Aceptar" at bounding box center [187, 181] width 23 height 6
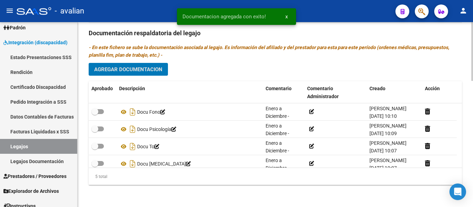
click at [129, 64] on button "Agregar Documentacion" at bounding box center [128, 69] width 79 height 13
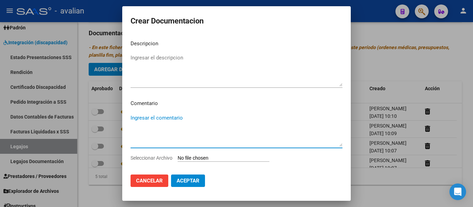
click at [148, 118] on textarea "Ingresar el comentario" at bounding box center [236, 130] width 212 height 33
paste textarea "Enero a Diciembre - [MEDICAL_DATA] 2 ss semanales Lic [PERSON_NAME] . Cese de t…"
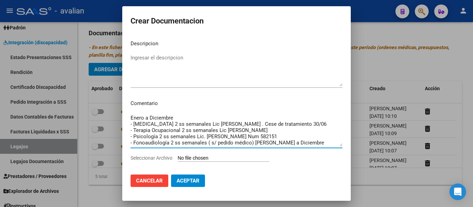
drag, startPoint x: 296, startPoint y: 131, endPoint x: 108, endPoint y: 103, distance: 190.0
click at [108, 103] on div "Crear Documentacion Descripcion Ingresar el descripcion Comentario Enero a Dici…" at bounding box center [236, 103] width 473 height 207
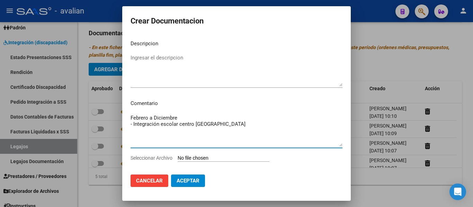
type textarea "Febrero a Diciembre - Integración escolar centro [GEOGRAPHIC_DATA]"
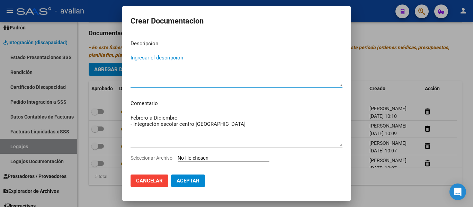
click at [151, 57] on textarea "Ingresar el descripcion" at bounding box center [236, 70] width 212 height 33
click at [142, 55] on textarea "Doci AIE" at bounding box center [236, 70] width 212 height 33
type textarea "Doco AIE"
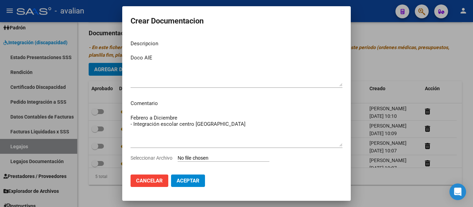
click at [200, 160] on input "Seleccionar Archivo" at bounding box center [224, 158] width 92 height 7
type input "C:\fakepath\AIE (3).pdf"
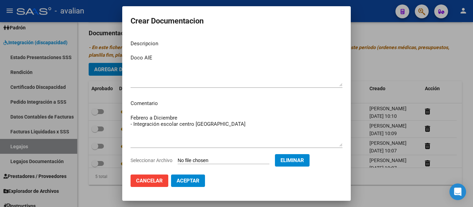
click at [194, 180] on span "Aceptar" at bounding box center [187, 181] width 23 height 6
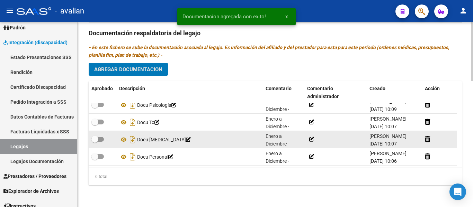
scroll to position [42, 0]
click at [273, 140] on div "Enero a Diciembre - [MEDICAL_DATA] 2 ss semanales Lic [PERSON_NAME] . Cese de t…" at bounding box center [283, 140] width 36 height 15
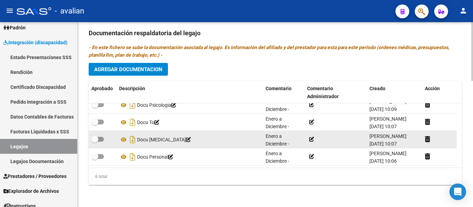
click at [310, 138] on icon at bounding box center [311, 139] width 5 height 5
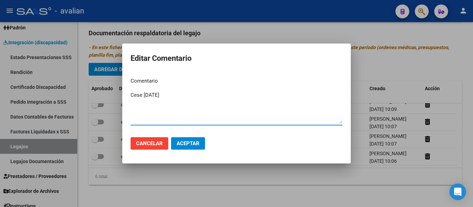
type textarea "Cese [DATE]"
click at [196, 147] on span "Aceptar" at bounding box center [187, 143] width 23 height 6
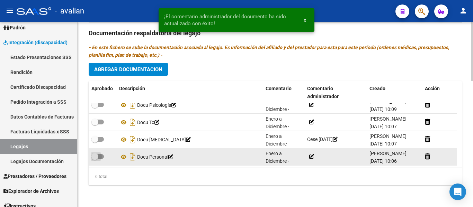
click at [101, 155] on span at bounding box center [97, 156] width 12 height 5
click at [95, 159] on input "checkbox" at bounding box center [94, 159] width 0 height 0
checkbox input "true"
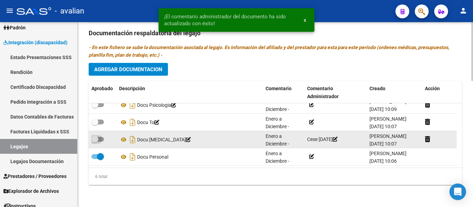
click at [102, 138] on span at bounding box center [97, 139] width 12 height 5
click at [95, 142] on input "checkbox" at bounding box center [94, 142] width 0 height 0
checkbox input "true"
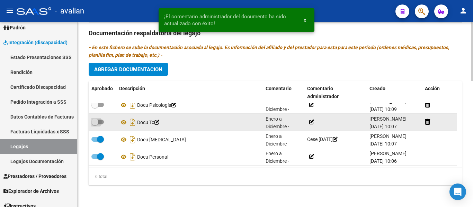
click at [102, 120] on span at bounding box center [97, 122] width 12 height 5
click at [95, 125] on input "checkbox" at bounding box center [94, 125] width 0 height 0
checkbox input "true"
drag, startPoint x: 100, startPoint y: 137, endPoint x: 102, endPoint y: 129, distance: 8.1
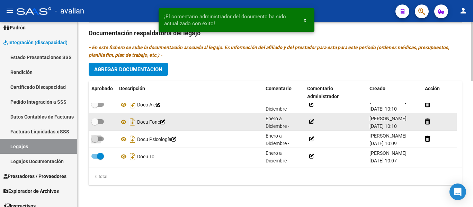
click at [100, 138] on span at bounding box center [97, 139] width 12 height 5
click at [95, 142] on input "checkbox" at bounding box center [94, 142] width 0 height 0
checkbox input "true"
click at [102, 119] on span at bounding box center [97, 121] width 12 height 5
click at [95, 124] on input "checkbox" at bounding box center [94, 124] width 0 height 0
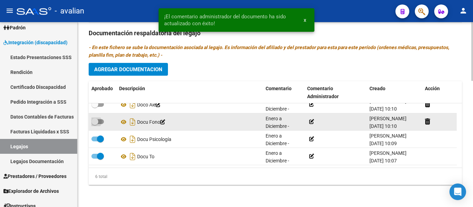
checkbox input "true"
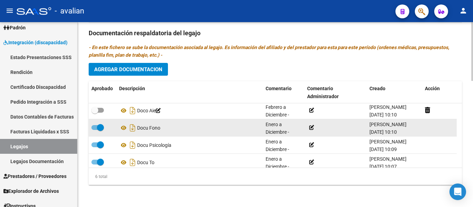
scroll to position [0, 0]
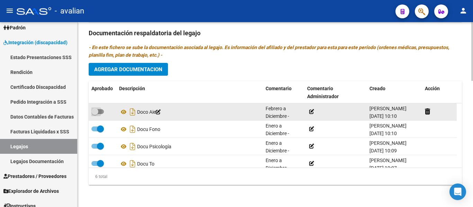
click at [100, 111] on span at bounding box center [97, 111] width 12 height 5
click at [95, 114] on input "checkbox" at bounding box center [94, 114] width 0 height 0
checkbox input "true"
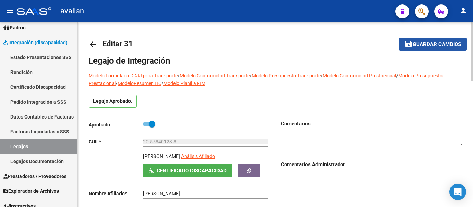
click at [440, 49] on button "save Guardar cambios" at bounding box center [433, 44] width 68 height 13
click at [421, 44] on span "Guardar cambios" at bounding box center [436, 45] width 48 height 6
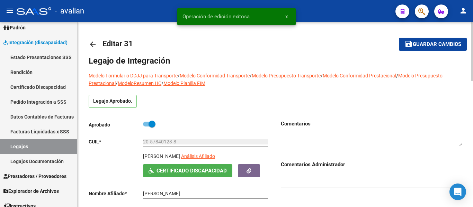
click at [94, 44] on mat-icon "arrow_back" at bounding box center [93, 44] width 8 height 8
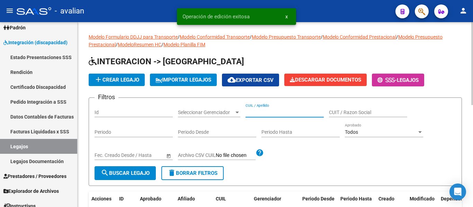
click at [254, 110] on input "CUIL / Apellido" at bounding box center [284, 113] width 78 height 6
paste input "23559457329"
type input "23559457329"
click at [127, 173] on span "search Buscar Legajo" at bounding box center [125, 173] width 49 height 6
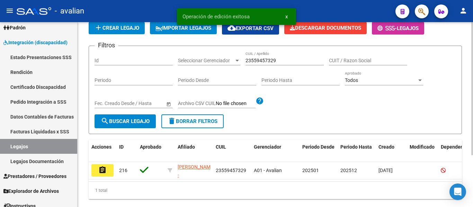
scroll to position [69, 0]
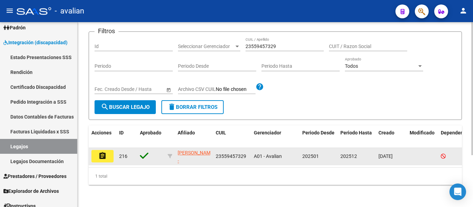
click at [108, 153] on button "assignment" at bounding box center [102, 156] width 22 height 12
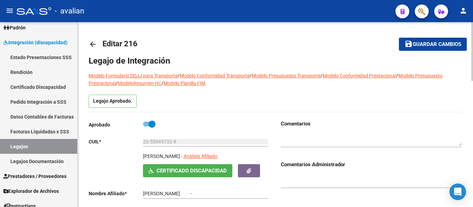
type input "[PERSON_NAME]"
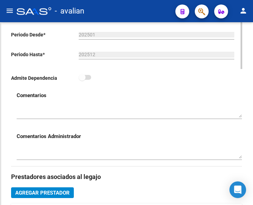
scroll to position [235, 0]
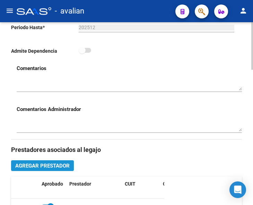
click at [55, 166] on span "Agregar Prestador" at bounding box center [42, 165] width 54 height 6
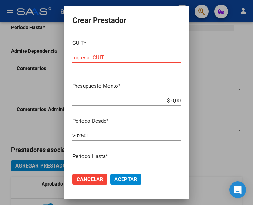
click at [115, 57] on input "Ingresar CUIT" at bounding box center [126, 57] width 108 height 6
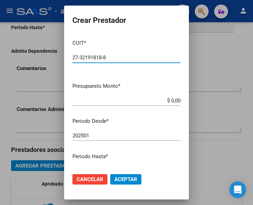
type input "27-32191818-8"
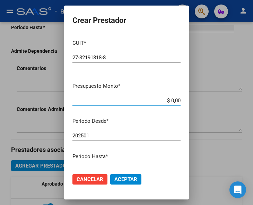
drag, startPoint x: 162, startPoint y: 99, endPoint x: 186, endPoint y: 99, distance: 23.5
click at [186, 99] on mat-dialog-content "CUIT * 27-32191818-8 Ingresar CUIT ARCA Padrón Presupuesto Monto * $ 0,00 Ingre…" at bounding box center [126, 100] width 125 height 133
type input "$ 98.964,88"
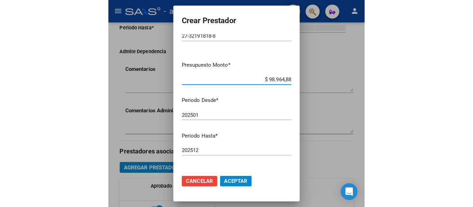
scroll to position [69, 0]
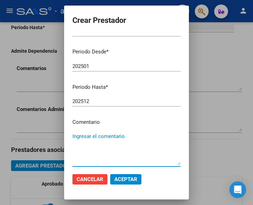
click at [92, 134] on textarea "Ingresar el comentario" at bounding box center [126, 148] width 108 height 33
type textarea "Terapia Ocupacional 2 sesiones semanales"
click at [127, 178] on span "Aceptar" at bounding box center [125, 179] width 23 height 6
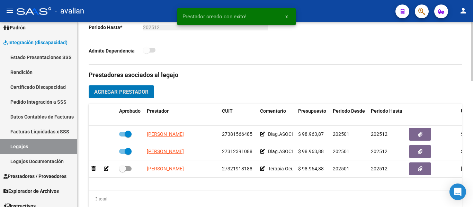
scroll to position [241, 0]
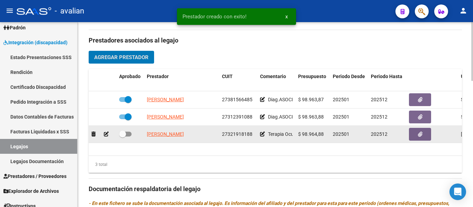
click at [130, 136] on span at bounding box center [125, 134] width 12 height 5
click at [122, 137] on input "checkbox" at bounding box center [122, 137] width 0 height 0
checkbox input "true"
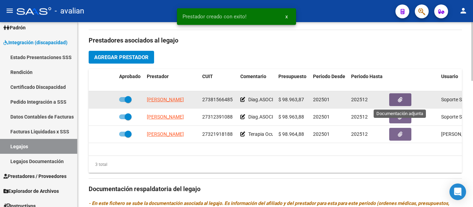
click at [400, 99] on icon "button" at bounding box center [400, 99] width 4 height 5
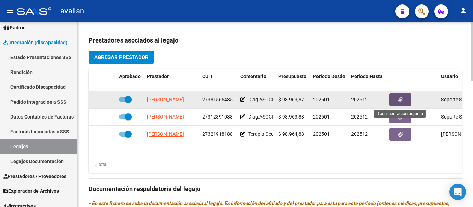
click at [401, 101] on icon "button" at bounding box center [400, 99] width 4 height 5
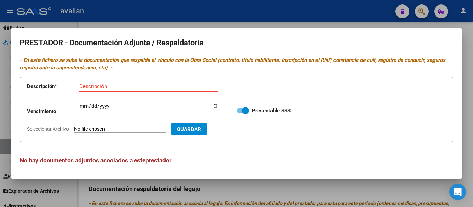
click at [105, 128] on input "Seleccionar Archivo" at bounding box center [120, 129] width 92 height 7
type input "C:\fakepath\PSP CBU.jpg"
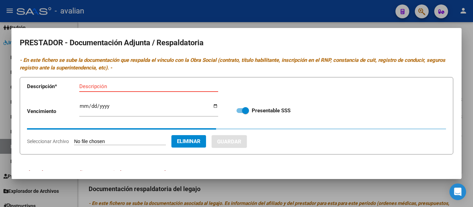
click at [98, 87] on input "Descripción" at bounding box center [148, 86] width 139 height 6
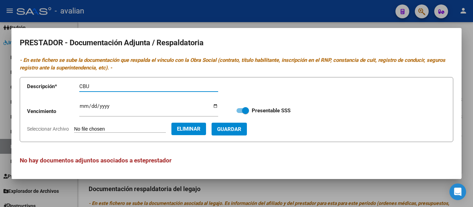
type input "CBU"
click at [241, 130] on span "Guardar" at bounding box center [229, 129] width 24 height 6
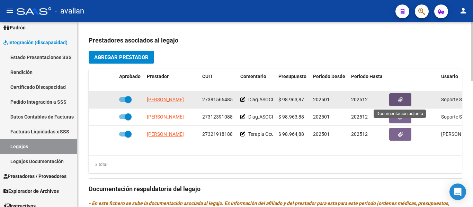
click at [402, 99] on icon "button" at bounding box center [400, 99] width 4 height 5
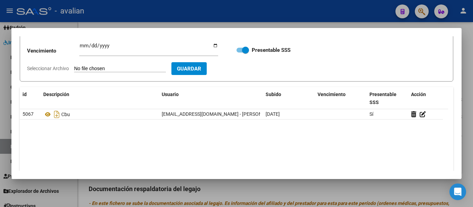
scroll to position [17, 0]
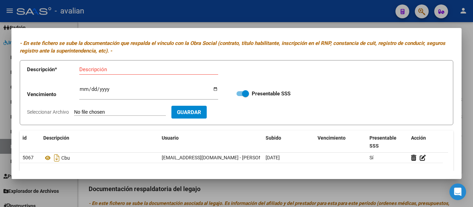
click at [110, 110] on input "Seleccionar Archivo" at bounding box center [120, 112] width 92 height 7
type input "C:\fakepath\Psp arca.jpg"
click at [96, 66] on input "Descripción" at bounding box center [148, 69] width 139 height 6
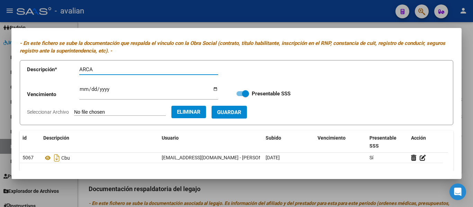
type input "ARCA"
click at [247, 116] on button "Guardar" at bounding box center [228, 112] width 35 height 13
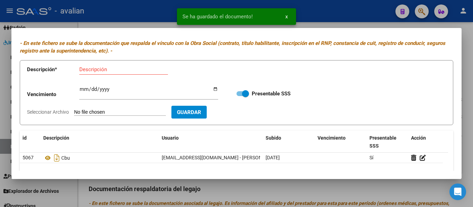
click at [102, 113] on input "Seleccionar Archivo" at bounding box center [120, 112] width 92 height 7
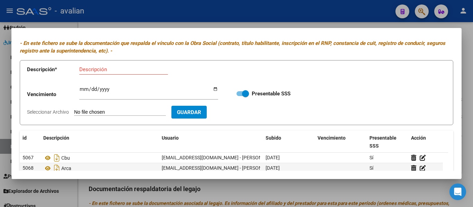
type input "C:\fakepath\PSP TF.jpg"
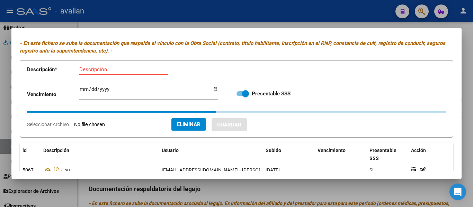
click at [87, 72] on div "Descripción" at bounding box center [123, 69] width 89 height 10
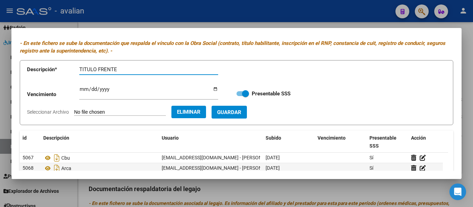
type input "TITULO FRENTE"
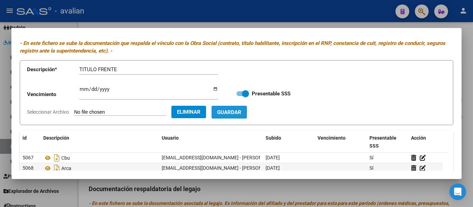
click at [241, 111] on span "Guardar" at bounding box center [229, 112] width 24 height 6
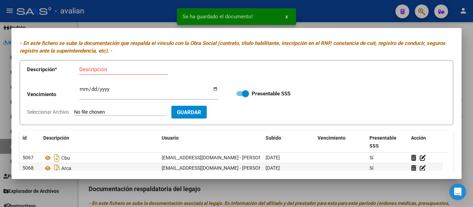
click at [87, 108] on form "Descripción * Descripción Vencimiento Ingresar vencimiento Presentable SSS Sele…" at bounding box center [236, 92] width 433 height 65
click at [97, 114] on input "Seleccionar Archivo" at bounding box center [120, 112] width 92 height 7
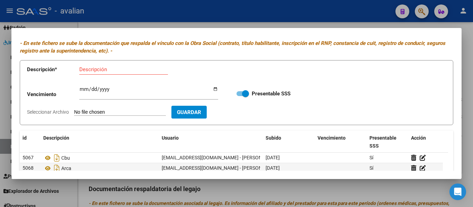
type input "C:\fakepath\PSP TD.jpg"
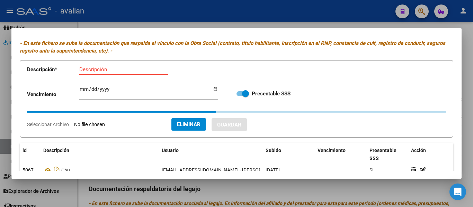
click at [92, 72] on input "Descripción" at bounding box center [123, 69] width 89 height 6
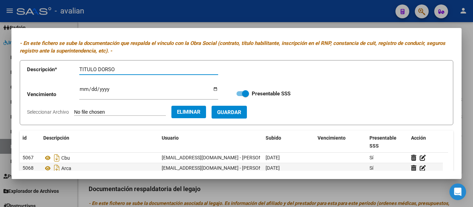
type input "TITULO DORSO"
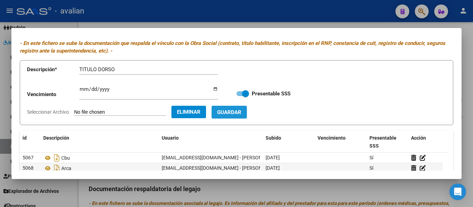
click at [247, 109] on button "Guardar" at bounding box center [228, 112] width 35 height 13
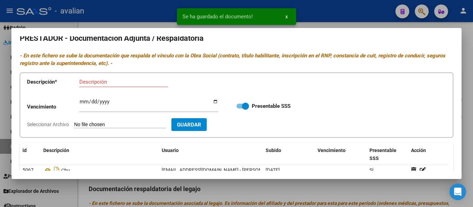
scroll to position [0, 0]
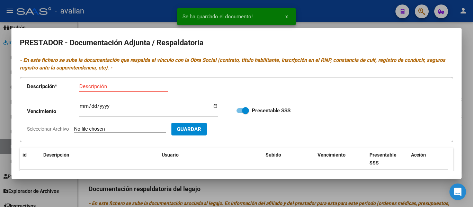
click at [96, 129] on input "Seleccionar Archivo" at bounding box center [120, 129] width 92 height 7
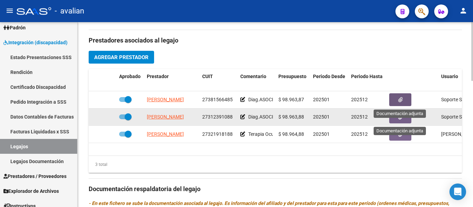
click at [393, 118] on button "button" at bounding box center [400, 117] width 22 height 13
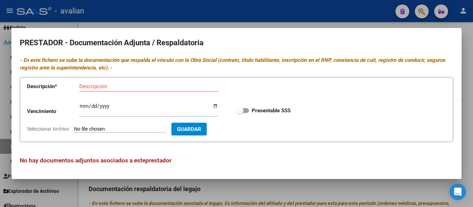
click at [92, 126] on form "Descripción * Descripción Vencimiento Ingresar vencimiento Presentable SSS Sele…" at bounding box center [236, 109] width 433 height 65
click at [84, 128] on input "Seleccionar Archivo" at bounding box center [120, 129] width 92 height 7
type input "C:\fakepath\PS TF.jpg"
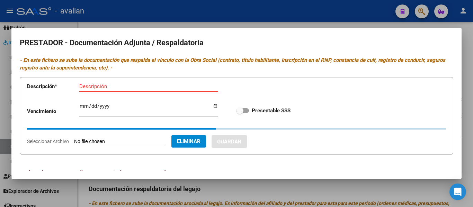
click at [97, 88] on input "Descripción" at bounding box center [148, 86] width 139 height 6
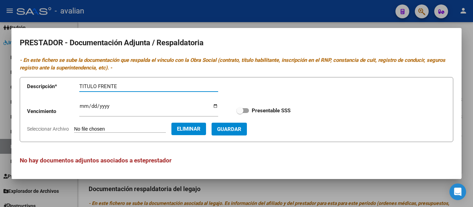
type input "TITULO FRENTE"
click at [239, 128] on span "Guardar" at bounding box center [229, 129] width 24 height 6
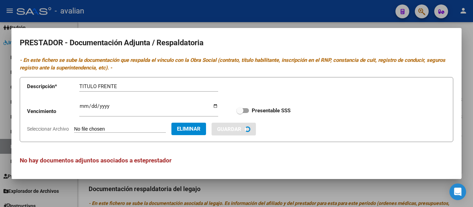
checkbox input "true"
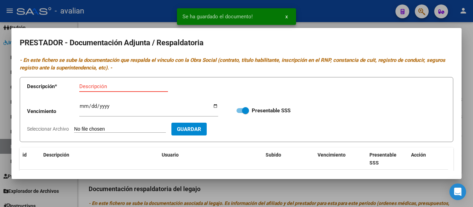
drag, startPoint x: 107, startPoint y: 85, endPoint x: 108, endPoint y: 80, distance: 5.2
click at [107, 85] on input "Descripción" at bounding box center [123, 86] width 89 height 6
type input "TITULO DORSO"
click at [108, 129] on input "Seleccionar Archivo" at bounding box center [120, 129] width 92 height 7
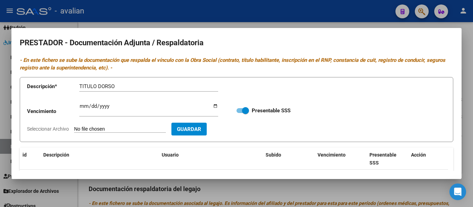
type input "C:\fakepath\PS TD.jpg"
click at [241, 132] on span "Guardar" at bounding box center [229, 129] width 24 height 6
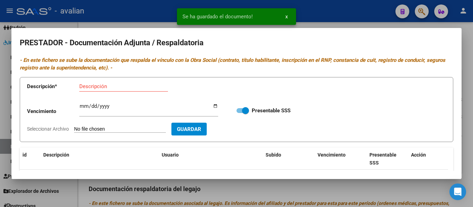
click at [97, 129] on input "Seleccionar Archivo" at bounding box center [120, 129] width 92 height 7
type input "C:\fakepath\PS RNP [DATE].jpg"
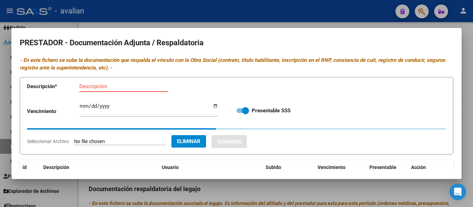
click at [89, 84] on input "Descripción" at bounding box center [123, 86] width 89 height 6
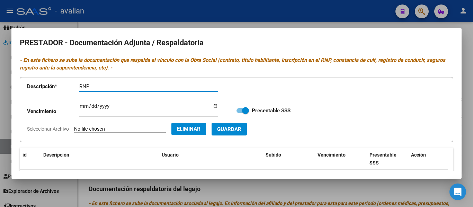
type input "RNP"
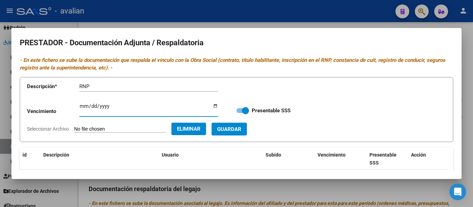
click at [83, 105] on input "Ingresar vencimiento" at bounding box center [148, 108] width 139 height 11
type input "0001-07-01"
type input "[DATE]"
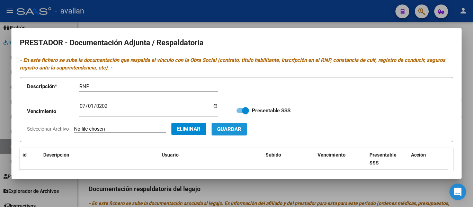
click at [241, 128] on span "Guardar" at bounding box center [229, 129] width 24 height 6
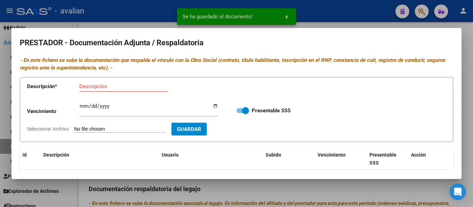
click at [102, 130] on input "Seleccionar Archivo" at bounding box center [120, 129] width 92 height 7
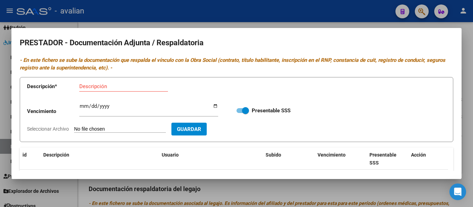
type input "C:\fakepath\PS CBU.jpg"
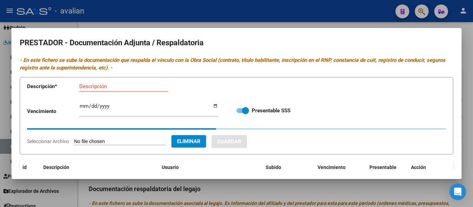
click at [91, 88] on input "Descripción" at bounding box center [123, 86] width 89 height 6
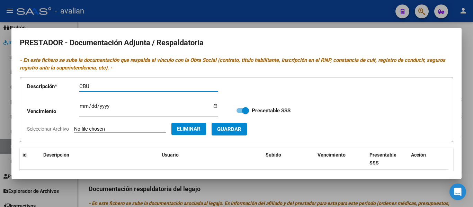
type input "CBU"
click at [243, 136] on form "Descripción * CBU Descripción Vencimiento Ingresar vencimiento Presentable SSS …" at bounding box center [236, 109] width 433 height 65
click at [241, 130] on span "Guardar" at bounding box center [229, 129] width 24 height 6
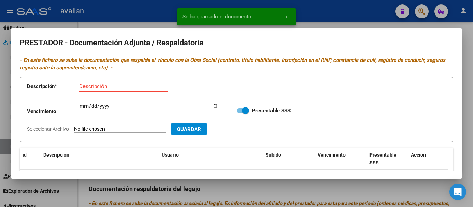
click at [92, 86] on input "Descripción" at bounding box center [123, 86] width 89 height 6
type input "ARCA"
click at [85, 129] on input "Seleccionar Archivo" at bounding box center [120, 129] width 92 height 7
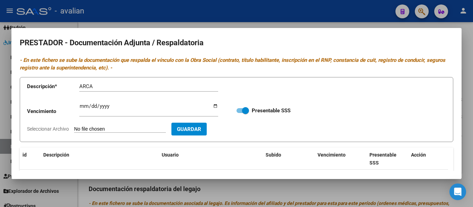
type input "C:\fakepath\PS ARCA.jpg"
click at [241, 131] on span "Guardar" at bounding box center [229, 129] width 24 height 6
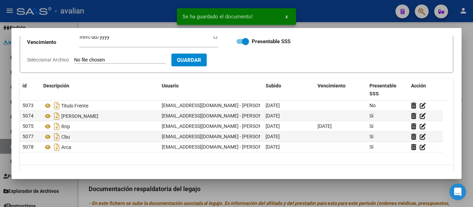
scroll to position [86, 0]
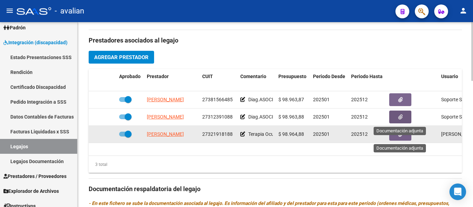
click at [404, 135] on button "button" at bounding box center [400, 134] width 22 height 13
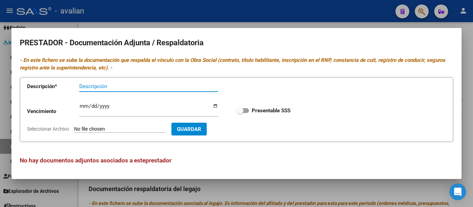
click at [94, 130] on input "Seleccionar Archivo" at bounding box center [120, 129] width 92 height 7
type input "C:\fakepath\TO TF.jpg"
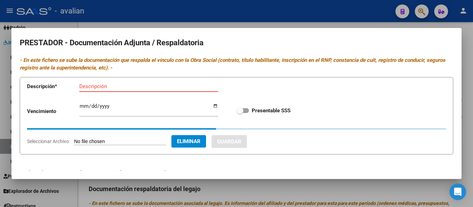
click at [103, 89] on input "Descripción" at bounding box center [148, 86] width 139 height 6
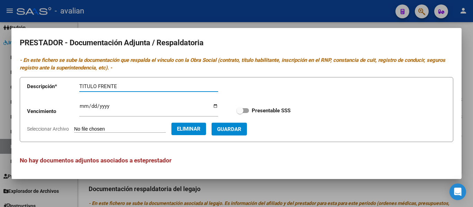
type input "TITULO FRENTE"
click at [240, 133] on button "Guardar" at bounding box center [228, 129] width 35 height 13
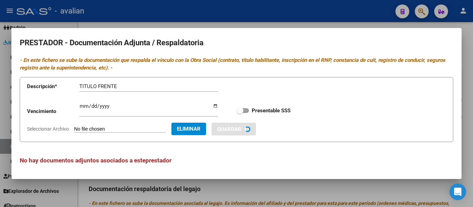
checkbox input "true"
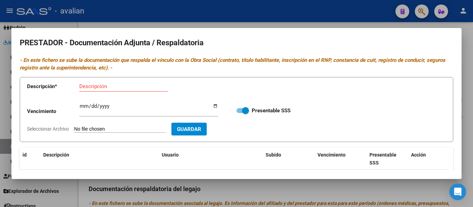
click at [111, 131] on input "Seleccionar Archivo" at bounding box center [120, 129] width 92 height 7
type input "C:\fakepath\TO TD.jpg"
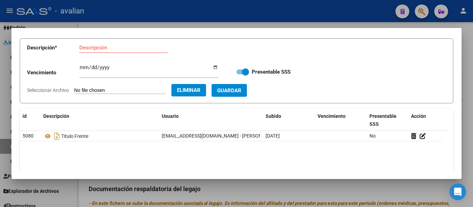
scroll to position [0, 0]
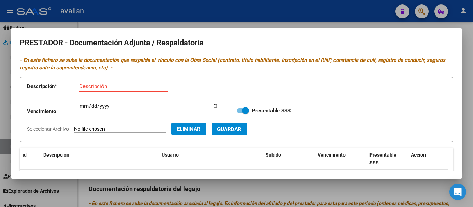
click at [101, 88] on input "Descripción" at bounding box center [123, 86] width 89 height 6
type input "TITULO DORSO"
click at [263, 126] on form "Descripción * TITULO DORSO Descripción Vencimiento Ingresar vencimiento Present…" at bounding box center [236, 109] width 433 height 65
click at [241, 130] on span "Guardar" at bounding box center [229, 129] width 24 height 6
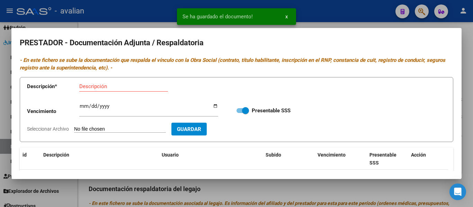
click at [100, 129] on input "Seleccionar Archivo" at bounding box center [120, 129] width 92 height 7
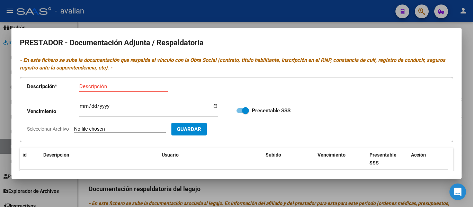
type input "C:\fakepath\TO CBU.jpg"
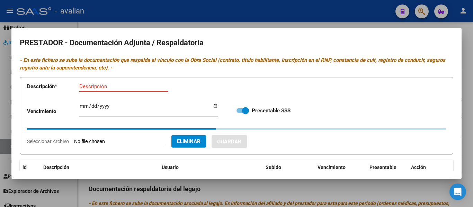
click at [94, 85] on input "Descripción" at bounding box center [123, 86] width 89 height 6
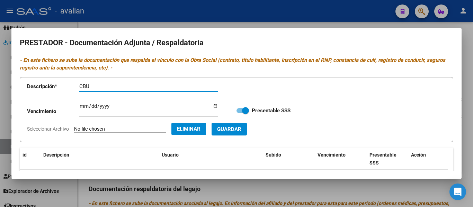
type input "CBU"
click at [241, 127] on span "Guardar" at bounding box center [229, 129] width 24 height 6
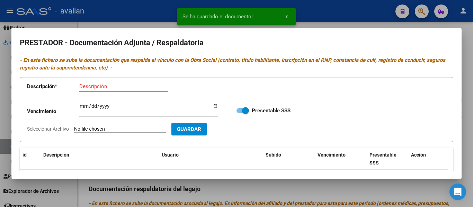
click at [109, 128] on input "Seleccionar Archivo" at bounding box center [120, 129] width 92 height 7
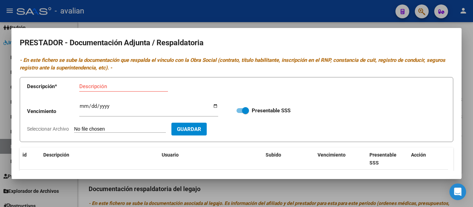
type input "C:\fakepath\TO rnp [DATE].jpg"
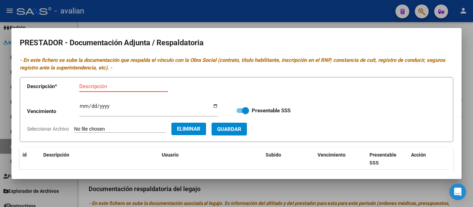
click at [97, 86] on input "Descripción" at bounding box center [123, 86] width 89 height 6
type input "RNP"
click at [81, 102] on div "Ingresar vencimiento" at bounding box center [148, 109] width 139 height 15
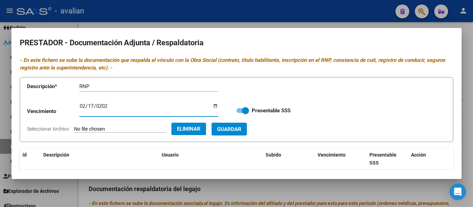
type input "[DATE]"
click at [241, 126] on span "Guardar" at bounding box center [229, 129] width 24 height 6
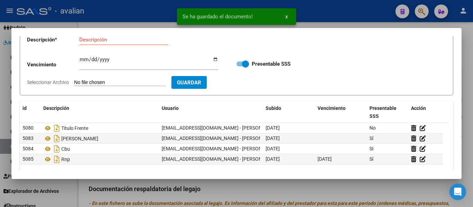
scroll to position [35, 0]
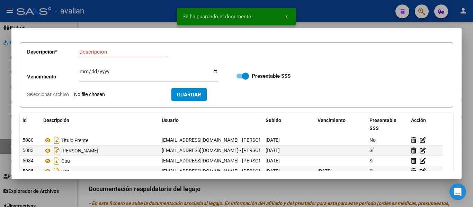
click at [124, 94] on input "Seleccionar Archivo" at bounding box center [120, 95] width 92 height 7
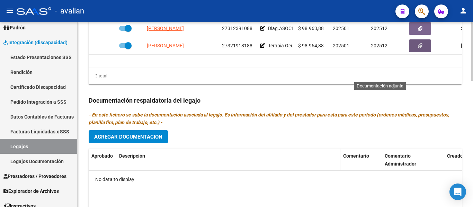
scroll to position [372, 0]
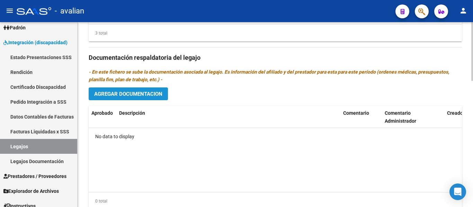
click at [143, 92] on span "Agregar Documentacion" at bounding box center [128, 94] width 68 height 6
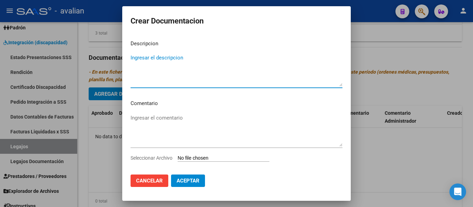
click at [161, 58] on textarea "Ingresar el descripcion" at bounding box center [236, 70] width 212 height 33
click at [153, 117] on textarea "Ingresar el comentario" at bounding box center [236, 130] width 212 height 33
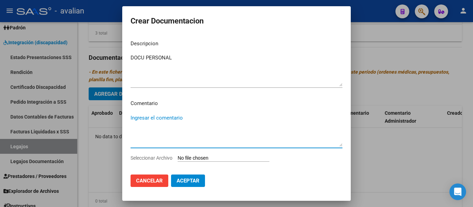
paste textarea "Enero a diciembre: - Psicopedagogía: 2 ss semanales (mie/jue) - [PERSON_NAME] (…"
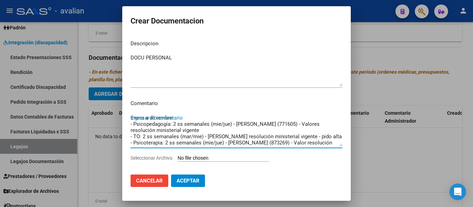
scroll to position [12, 0]
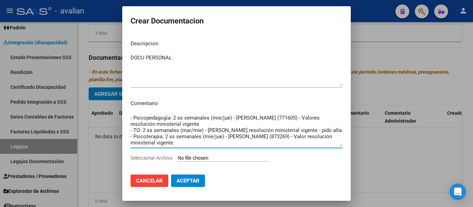
click at [193, 160] on input "Seleccionar Archivo" at bounding box center [224, 158] width 92 height 7
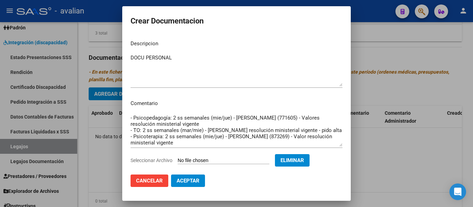
click at [183, 183] on span "Aceptar" at bounding box center [187, 181] width 23 height 6
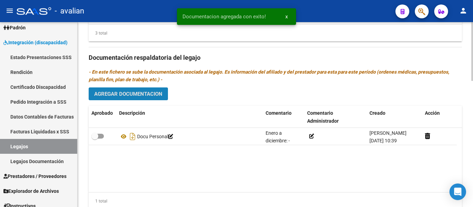
click at [114, 97] on span "Agregar Documentacion" at bounding box center [128, 94] width 68 height 6
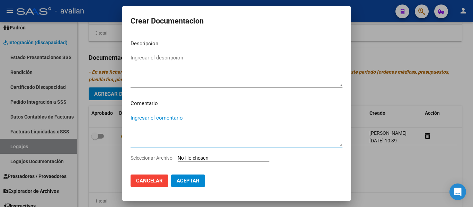
click at [152, 115] on textarea "Ingresar el comentario" at bounding box center [236, 130] width 212 height 33
paste textarea "Enero a diciembre: - Psicopedagogía: 2 ss semanales (mie/jue) - [PERSON_NAME] (…"
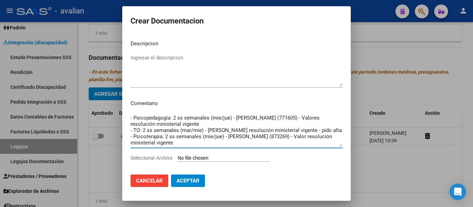
scroll to position [0, 0]
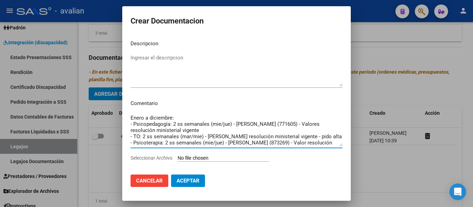
click at [167, 61] on textarea "Ingresar el descripcion" at bounding box center [236, 70] width 212 height 33
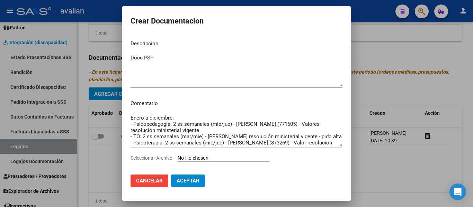
click at [213, 158] on input "Seleccionar Archivo" at bounding box center [224, 158] width 92 height 7
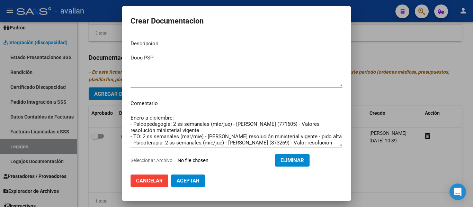
scroll to position [12, 0]
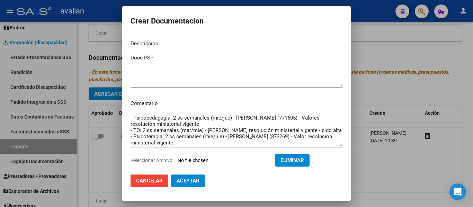
click at [195, 182] on span "Aceptar" at bounding box center [187, 181] width 23 height 6
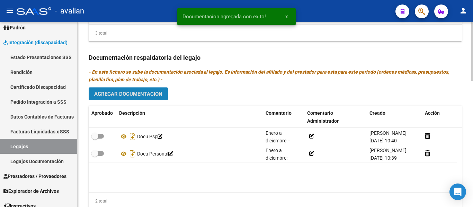
click at [143, 100] on button "Agregar Documentacion" at bounding box center [128, 94] width 79 height 13
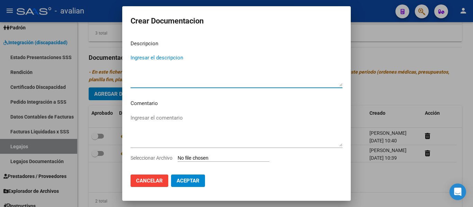
click at [159, 118] on textarea "Ingresar el comentario" at bounding box center [236, 130] width 212 height 33
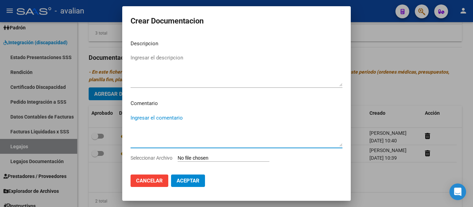
paste textarea "Enero a diciembre: - Psicopedagogía: 2 ss semanales (mie/jue) - [PERSON_NAME] (…"
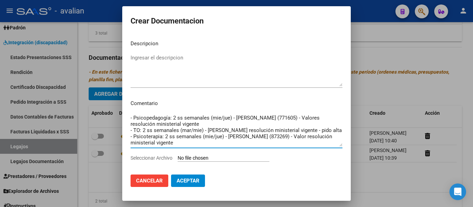
drag, startPoint x: 171, startPoint y: 140, endPoint x: 127, endPoint y: 127, distance: 46.3
click at [127, 127] on mat-dialog-content "Descripcion Ingresar el descripcion Comentario Enero a diciembre: - Psicopedago…" at bounding box center [236, 102] width 228 height 135
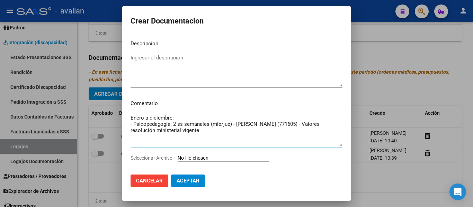
scroll to position [0, 0]
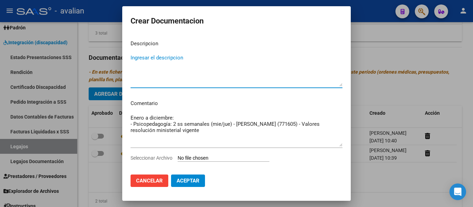
click at [145, 58] on textarea "Ingresar el descripcion" at bounding box center [236, 70] width 212 height 33
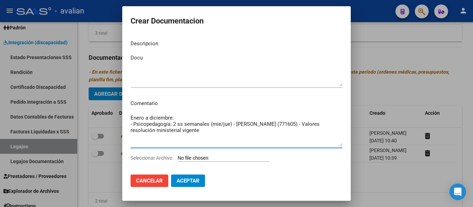
drag, startPoint x: 220, startPoint y: 131, endPoint x: 97, endPoint y: 115, distance: 123.9
click at [97, 115] on div "Crear Documentacion Descripcion Docu Ingresar el descripcion Comentario Enero a…" at bounding box center [236, 103] width 473 height 207
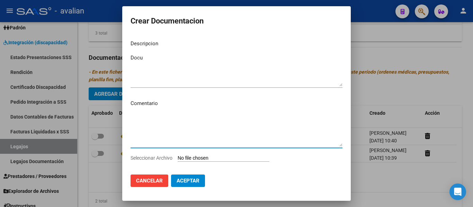
paste textarea "Enero a diciembre: - Psicopedagogía: 2 ss semanales (mie/jue) - [PERSON_NAME] (…"
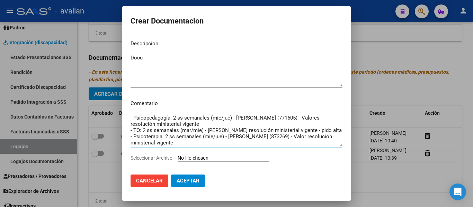
scroll to position [19, 0]
drag, startPoint x: 200, startPoint y: 144, endPoint x: 124, endPoint y: 130, distance: 77.8
click at [124, 130] on mat-dialog-content "Descripcion Docu Ingresar el descripcion Comentario Enero a diciembre: - Psicop…" at bounding box center [236, 102] width 228 height 135
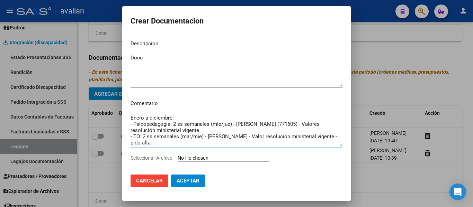
scroll to position [0, 0]
drag, startPoint x: 222, startPoint y: 131, endPoint x: 118, endPoint y: 122, distance: 103.9
click at [118, 122] on div "Crear Documentacion Descripcion Docu Ingresar el descripcion Comentario Enero a…" at bounding box center [236, 103] width 473 height 207
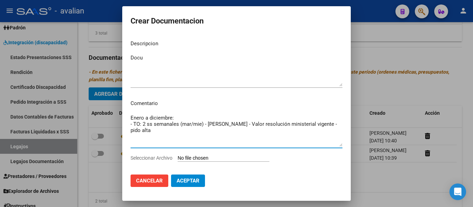
click at [155, 57] on textarea "Docu" at bounding box center [236, 70] width 212 height 33
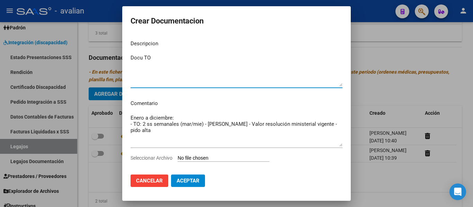
click at [199, 154] on div "Enero a diciembre: - TO: 2 ss semanales (mar/mie) - [PERSON_NAME] - Valor resol…" at bounding box center [236, 134] width 212 height 42
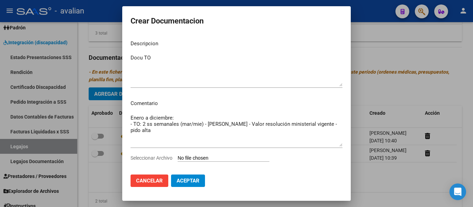
click at [200, 158] on input "Seleccionar Archivo" at bounding box center [224, 158] width 92 height 7
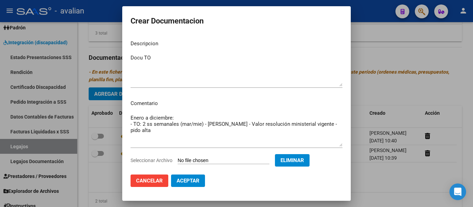
click at [191, 183] on span "Aceptar" at bounding box center [187, 181] width 23 height 6
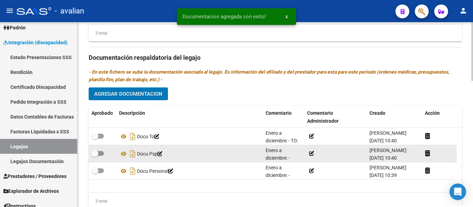
click at [311, 153] on icon at bounding box center [311, 153] width 5 height 5
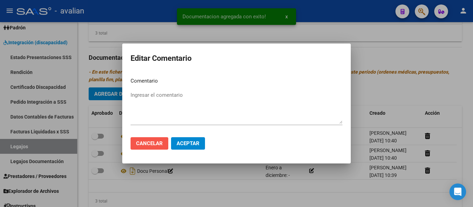
click at [156, 144] on span "Cancelar" at bounding box center [149, 143] width 27 height 6
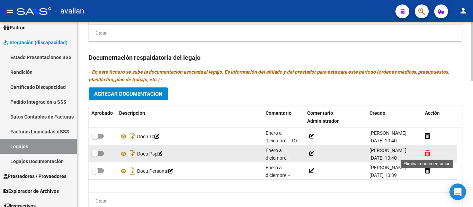
click at [428, 156] on icon at bounding box center [427, 153] width 5 height 7
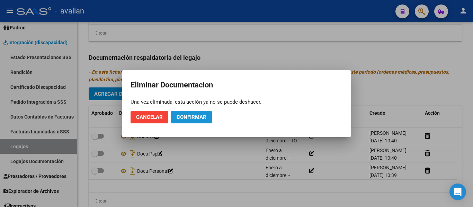
click at [179, 116] on span "Confirmar" at bounding box center [191, 117] width 30 height 6
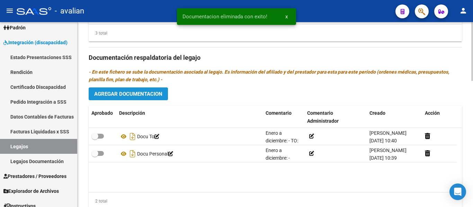
click at [120, 97] on span "Agregar Documentacion" at bounding box center [128, 94] width 68 height 6
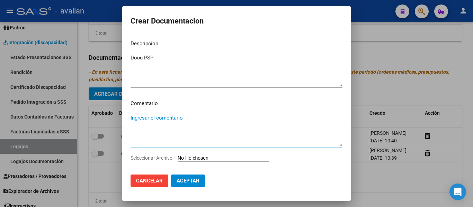
click at [165, 121] on textarea "Ingresar el comentario" at bounding box center [236, 130] width 212 height 33
paste textarea "Enero a diciembre: - Psicopedagogía: 2 ss semanales (mie/jue) - [PERSON_NAME] (…"
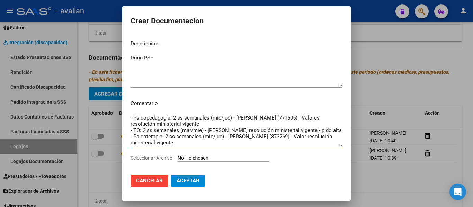
scroll to position [12, 0]
drag, startPoint x: 199, startPoint y: 142, endPoint x: 111, endPoint y: 122, distance: 89.8
click at [111, 122] on div "Crear Documentacion Descripcion Docu PSP Ingresar el descripcion Comentario Ene…" at bounding box center [236, 103] width 473 height 207
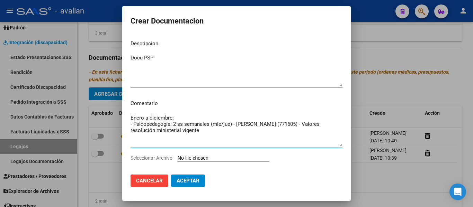
scroll to position [0, 0]
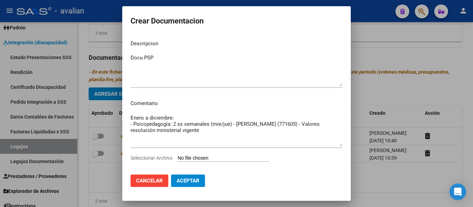
click at [187, 157] on input "Seleccionar Archivo" at bounding box center [224, 158] width 92 height 7
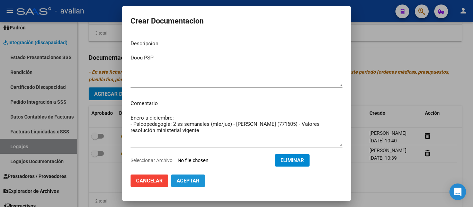
click at [191, 182] on span "Aceptar" at bounding box center [187, 181] width 23 height 6
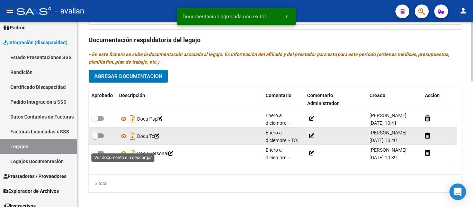
scroll to position [398, 0]
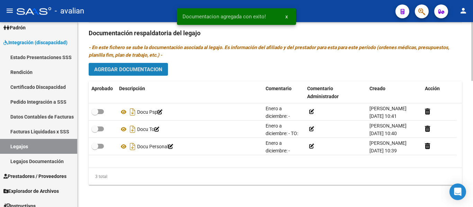
click at [131, 73] on button "Agregar Documentacion" at bounding box center [128, 69] width 79 height 13
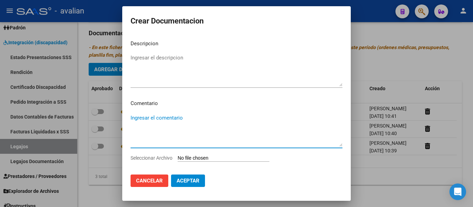
click at [147, 117] on textarea "Ingresar el comentario" at bounding box center [236, 130] width 212 height 33
paste textarea "Enero a diciembre: - Psicopedagogía: 2 ss semanales (mie/jue) - [PERSON_NAME] (…"
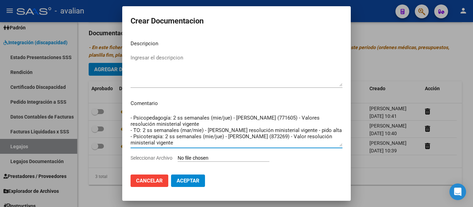
scroll to position [0, 0]
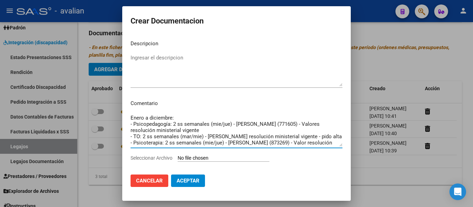
drag, startPoint x: 197, startPoint y: 130, endPoint x: 115, endPoint y: 109, distance: 85.0
click at [115, 109] on div "Crear Documentacion Descripcion Ingresar el descripcion Comentario Enero a dici…" at bounding box center [236, 103] width 473 height 207
click at [187, 141] on textarea "Enero a diciembre: - Psicopedagogía: 2 ss semanales (mie/jue) - [PERSON_NAME] (…" at bounding box center [236, 130] width 212 height 33
drag, startPoint x: 205, startPoint y: 142, endPoint x: 114, endPoint y: 111, distance: 95.4
click at [114, 111] on div "Crear Documentacion Descripcion Ingresar el descripcion Comentario Enero a dici…" at bounding box center [236, 103] width 473 height 207
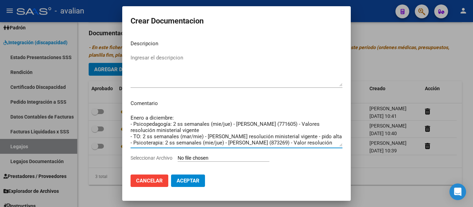
click at [220, 138] on textarea "Enero a diciembre: - Psicopedagogía: 2 ss semanales (mie/jue) - [PERSON_NAME] (…" at bounding box center [236, 130] width 212 height 33
drag, startPoint x: 201, startPoint y: 142, endPoint x: 129, endPoint y: 122, distance: 74.4
click at [129, 122] on mat-dialog-content "Descripcion Ingresar el descripcion Comentario Enero a diciembre: - Psicopedago…" at bounding box center [236, 102] width 228 height 135
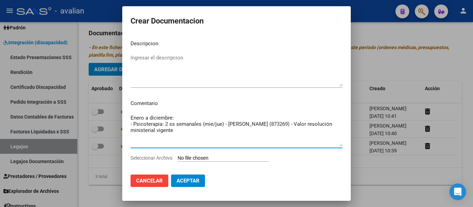
click at [158, 56] on textarea "Ingresar el descripcion" at bounding box center [236, 70] width 212 height 33
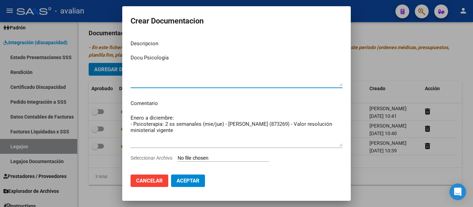
click at [195, 158] on input "Seleccionar Archivo" at bounding box center [224, 158] width 92 height 7
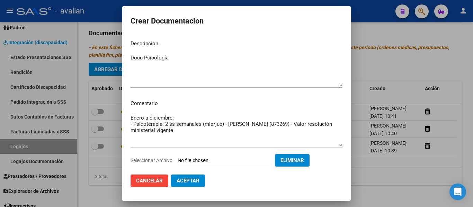
click at [191, 182] on span "Aceptar" at bounding box center [187, 181] width 23 height 6
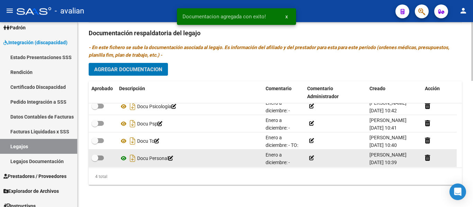
scroll to position [7, 0]
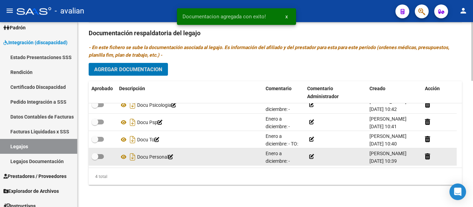
click at [101, 155] on span at bounding box center [97, 156] width 12 height 5
click at [95, 159] on input "checkbox" at bounding box center [94, 159] width 0 height 0
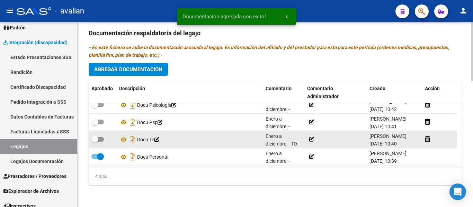
click at [103, 137] on span at bounding box center [97, 139] width 12 height 5
click at [95, 142] on input "checkbox" at bounding box center [94, 142] width 0 height 0
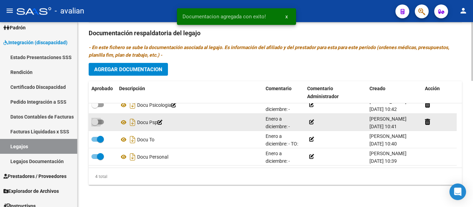
click at [100, 120] on span at bounding box center [97, 122] width 12 height 5
click at [95, 125] on input "checkbox" at bounding box center [94, 125] width 0 height 0
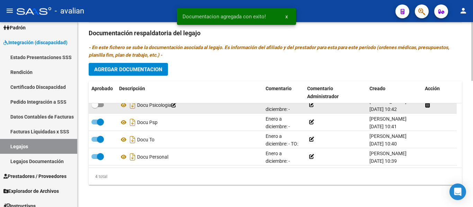
scroll to position [0, 0]
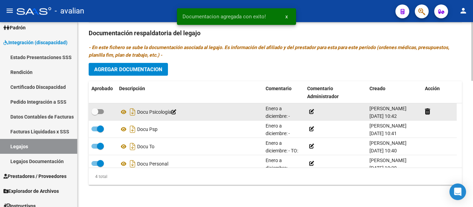
click at [101, 112] on span at bounding box center [97, 111] width 12 height 5
click at [95, 114] on input "checkbox" at bounding box center [94, 114] width 0 height 0
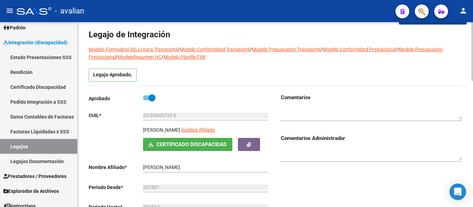
scroll to position [17, 0]
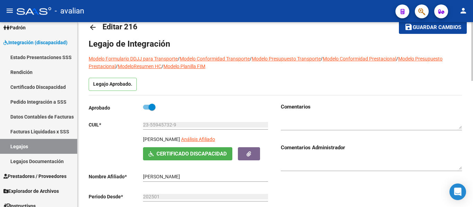
click at [431, 31] on button "save Guardar cambios" at bounding box center [433, 27] width 68 height 13
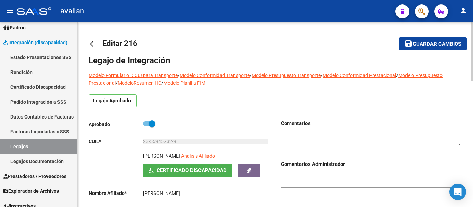
scroll to position [0, 0]
click at [438, 47] on span "Guardar cambios" at bounding box center [436, 45] width 48 height 6
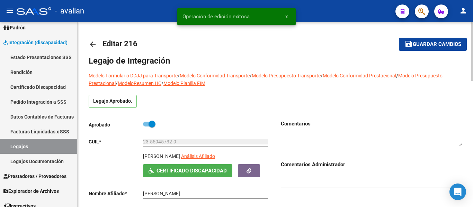
click at [93, 45] on mat-icon "arrow_back" at bounding box center [93, 44] width 8 height 8
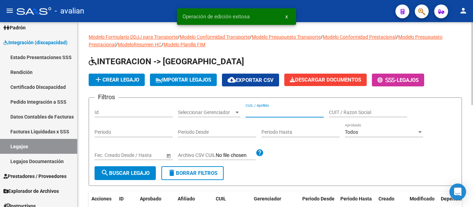
click at [275, 113] on input "CUIL / Apellido" at bounding box center [284, 113] width 78 height 6
paste input "20543068161"
click at [109, 176] on mat-icon "search" at bounding box center [105, 173] width 8 height 8
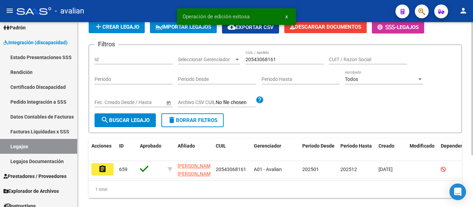
scroll to position [72, 0]
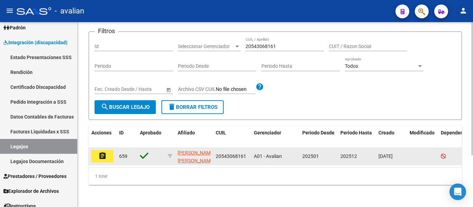
click at [114, 153] on datatable-body-cell "assignment" at bounding box center [103, 156] width 28 height 17
click at [107, 152] on button "assignment" at bounding box center [102, 156] width 22 height 12
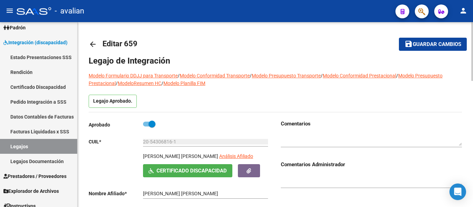
click at [92, 45] on mat-icon "arrow_back" at bounding box center [93, 44] width 8 height 8
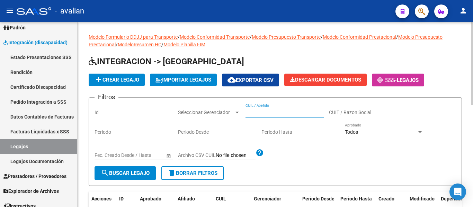
click at [257, 115] on input "CUIL / Apellido" at bounding box center [284, 113] width 78 height 6
paste input "20541141805"
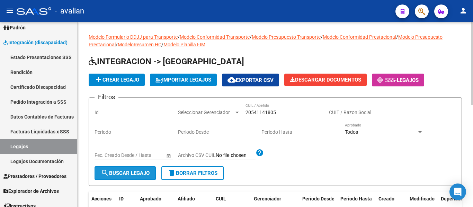
click at [128, 171] on span "search Buscar Legajo" at bounding box center [125, 173] width 49 height 6
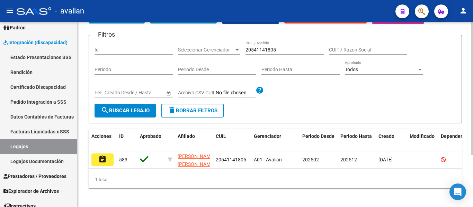
scroll to position [72, 0]
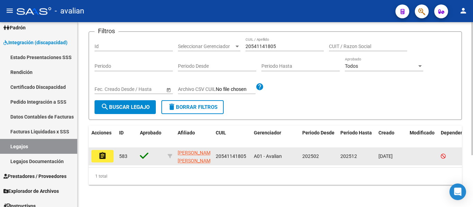
click at [107, 152] on button "assignment" at bounding box center [102, 156] width 22 height 12
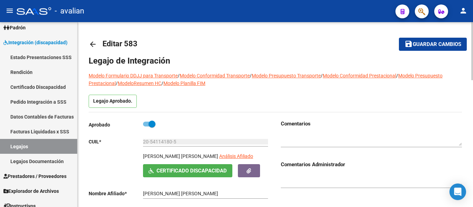
click at [429, 42] on span "Guardar cambios" at bounding box center [436, 45] width 48 height 6
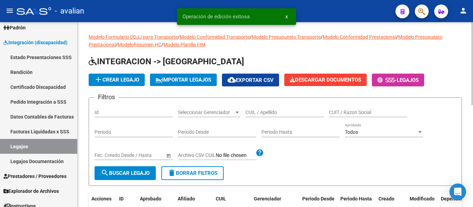
click at [259, 116] on div "CUIL / Apellido" at bounding box center [284, 110] width 78 height 14
paste input "20554065164"
click at [136, 175] on span "search Buscar Legajo" at bounding box center [125, 173] width 49 height 6
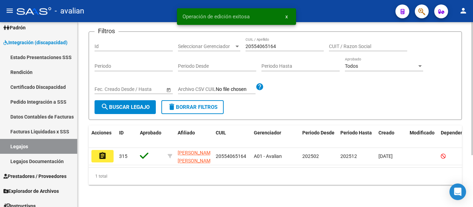
scroll to position [69, 0]
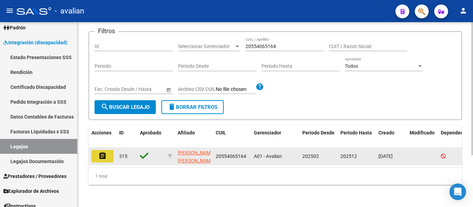
click at [103, 155] on mat-icon "assignment" at bounding box center [102, 156] width 8 height 8
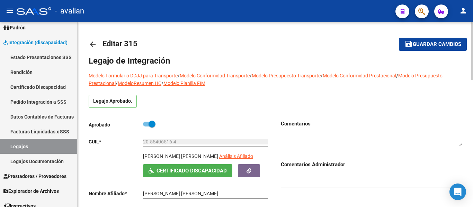
click at [95, 48] on mat-icon "arrow_back" at bounding box center [93, 44] width 8 height 8
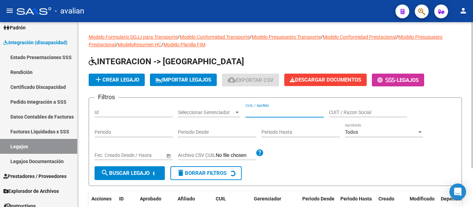
click at [264, 113] on input "CUIL / Apellido" at bounding box center [284, 113] width 78 height 6
paste input "20469995454"
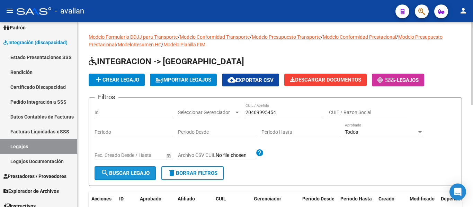
click at [127, 171] on span "search Buscar Legajo" at bounding box center [125, 173] width 49 height 6
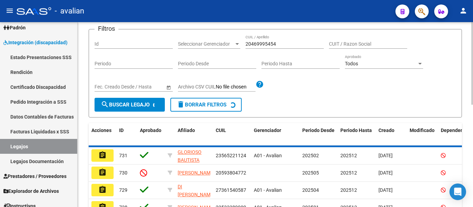
scroll to position [69, 0]
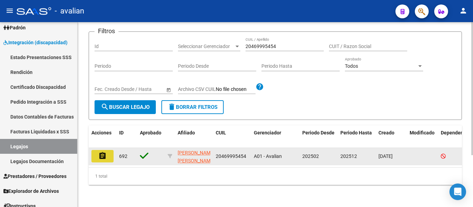
click at [99, 156] on mat-icon "assignment" at bounding box center [102, 156] width 8 height 8
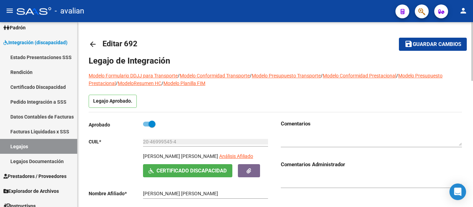
click at [94, 48] on link "arrow_back" at bounding box center [96, 44] width 14 height 16
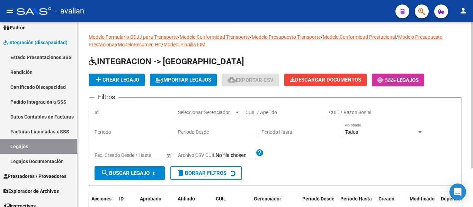
click at [251, 115] on input "CUIL / Apellido" at bounding box center [284, 113] width 78 height 6
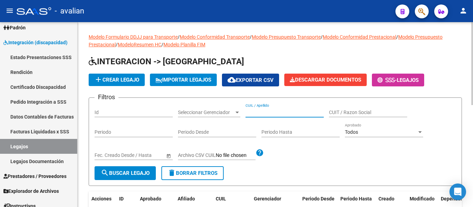
paste input "20496186339"
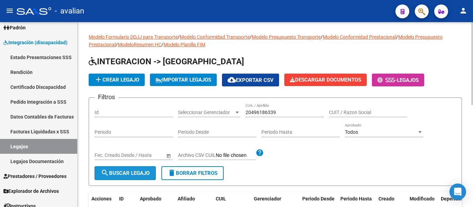
click at [144, 176] on span "search Buscar Legajo" at bounding box center [125, 173] width 49 height 6
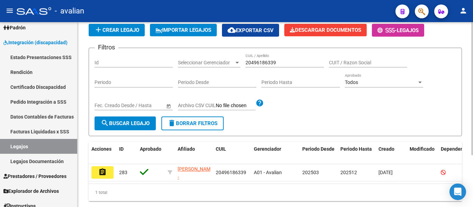
scroll to position [69, 0]
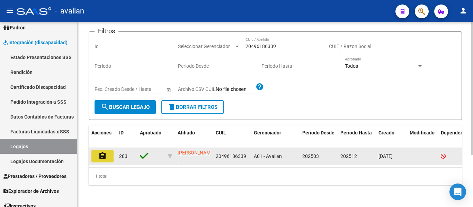
click at [101, 156] on mat-icon "assignment" at bounding box center [102, 156] width 8 height 8
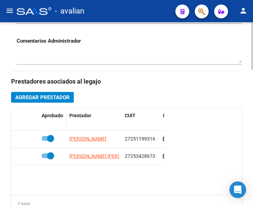
scroll to position [304, 0]
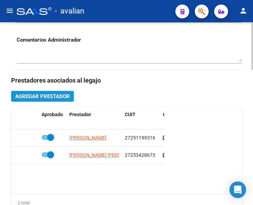
click at [38, 97] on span "Agregar Prestador" at bounding box center [42, 96] width 54 height 6
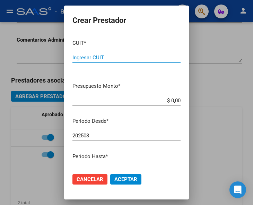
click at [108, 56] on input "Ingresar CUIT" at bounding box center [126, 57] width 108 height 6
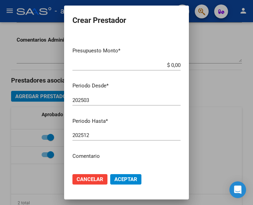
scroll to position [35, 0]
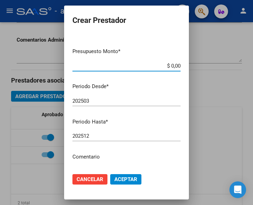
drag, startPoint x: 162, startPoint y: 64, endPoint x: 183, endPoint y: 63, distance: 21.1
click at [183, 63] on mat-dialog-content "CUIT * 27-39323587-5 Ingresar CUIT ARCA Padrón Presupuesto Monto * $ 0,00 Ingre…" at bounding box center [126, 100] width 125 height 133
paste input "307.654,34"
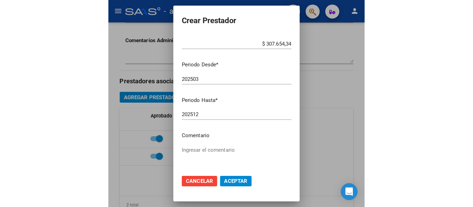
scroll to position [69, 0]
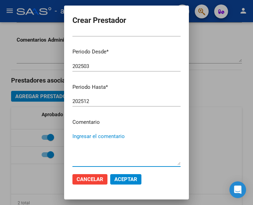
click at [96, 136] on textarea "Ingresar el comentario" at bounding box center [126, 148] width 108 height 33
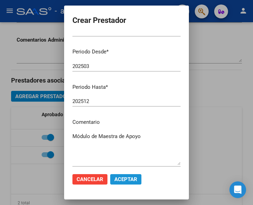
click at [126, 177] on span "Aceptar" at bounding box center [125, 179] width 23 height 6
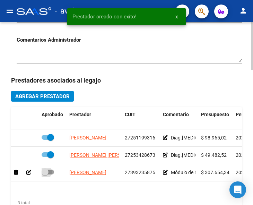
click at [52, 173] on span at bounding box center [48, 171] width 12 height 5
click at [45, 174] on input "checkbox" at bounding box center [45, 174] width 0 height 0
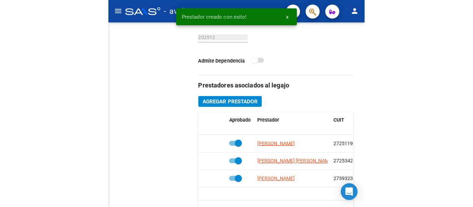
scroll to position [275, 0]
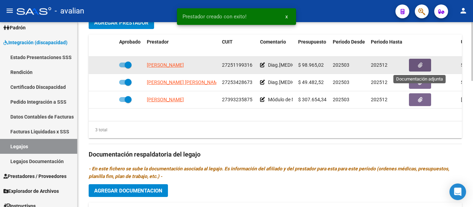
click at [416, 65] on button "button" at bounding box center [420, 65] width 22 height 13
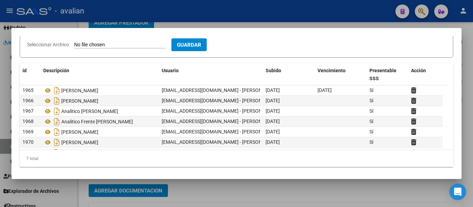
scroll to position [86, 0]
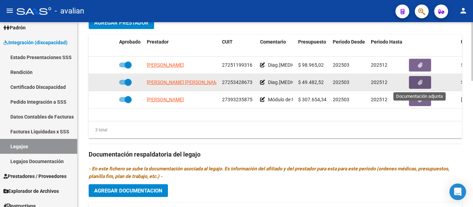
click at [425, 80] on button "button" at bounding box center [420, 82] width 22 height 13
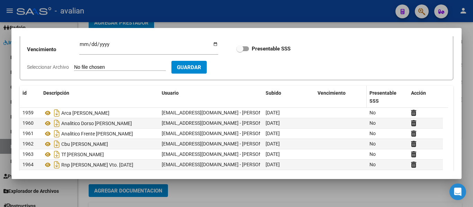
scroll to position [69, 0]
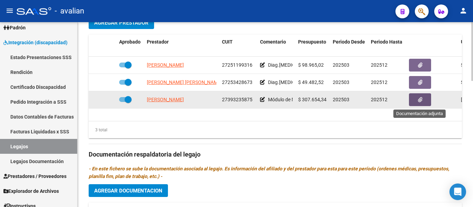
click at [429, 105] on button "button" at bounding box center [420, 99] width 22 height 13
click at [421, 99] on icon "button" at bounding box center [420, 99] width 4 height 5
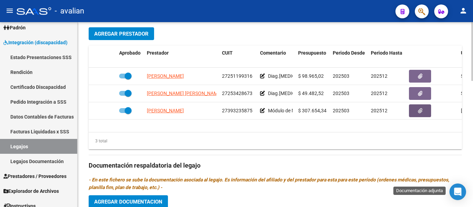
scroll to position [259, 0]
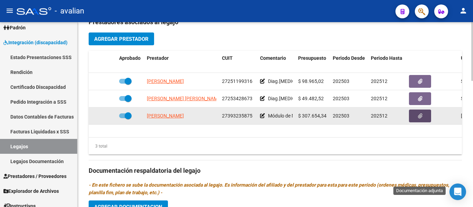
click at [415, 117] on button "button" at bounding box center [420, 116] width 22 height 13
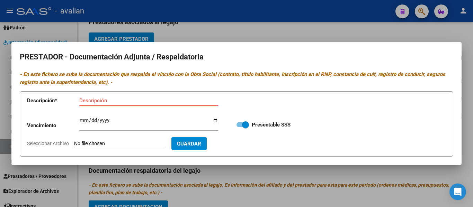
click at [101, 144] on input "Seleccionar Archivo" at bounding box center [120, 144] width 92 height 7
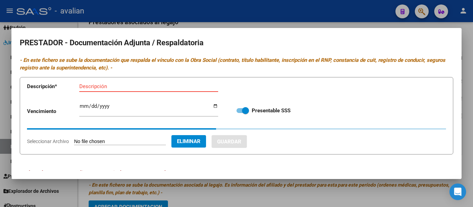
click at [93, 88] on input "Descripción" at bounding box center [148, 86] width 139 height 6
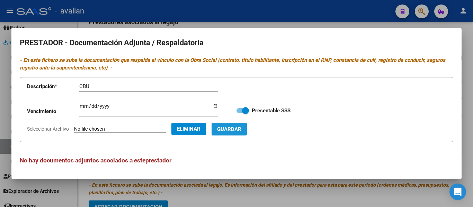
click at [241, 129] on span "Guardar" at bounding box center [229, 129] width 24 height 6
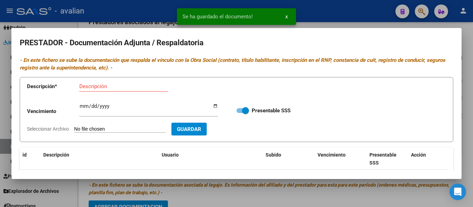
click at [83, 129] on input "Seleccionar Archivo" at bounding box center [120, 129] width 92 height 7
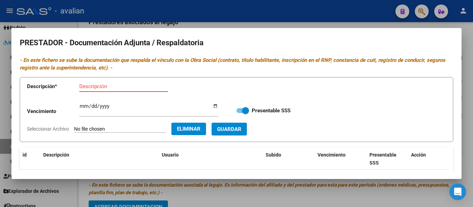
click at [124, 87] on input "Descripción" at bounding box center [123, 86] width 89 height 6
click at [241, 127] on span "Guardar" at bounding box center [229, 129] width 24 height 6
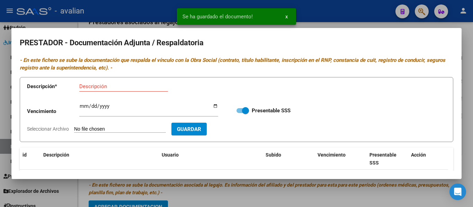
click at [87, 129] on input "Seleccionar Archivo" at bounding box center [120, 129] width 92 height 7
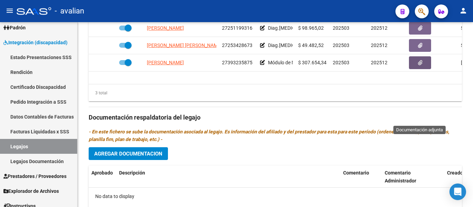
scroll to position [398, 0]
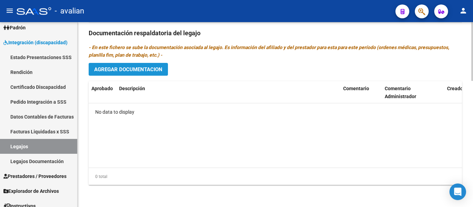
click at [121, 71] on span "Agregar Documentacion" at bounding box center [128, 69] width 68 height 6
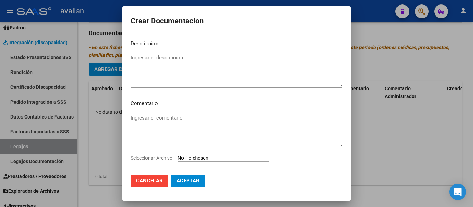
click at [206, 158] on input "Seleccionar Archivo" at bounding box center [224, 158] width 92 height 7
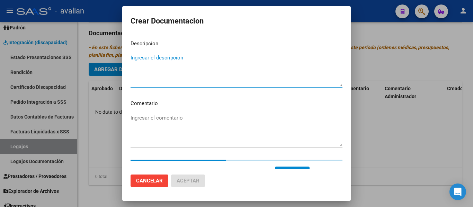
click at [140, 59] on textarea "Ingresar el descripcion" at bounding box center [236, 70] width 212 height 33
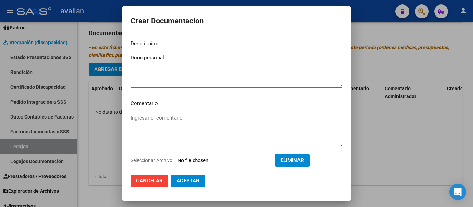
click at [155, 117] on textarea "Ingresar el comentario" at bounding box center [236, 130] width 212 height 33
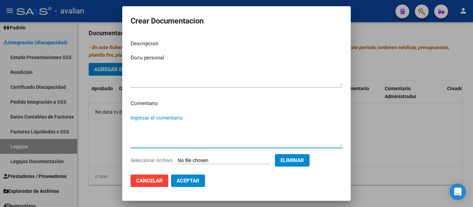
paste textarea "Febrero a Diciembre - Módulo de Maestra de apoyo - Prof, [PERSON_NAME] a Diciem…"
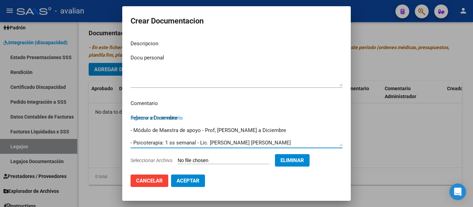
scroll to position [24, 0]
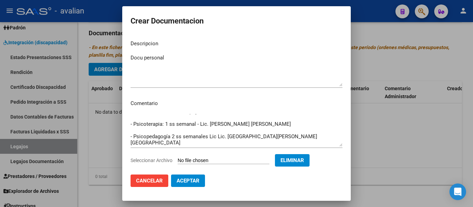
click at [130, 144] on mat-dialog-content "Descripcion Docu personal Ingresar el descripcion Comentario Febrero a Diciembr…" at bounding box center [236, 102] width 228 height 135
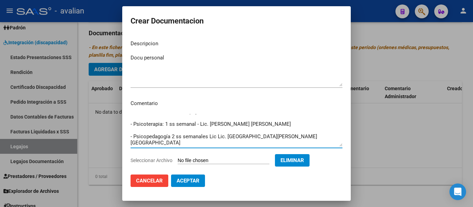
click at [131, 144] on textarea "Febrero a Diciembre - Módulo de Maestra de apoyo - Prof, [PERSON_NAME] a Diciem…" at bounding box center [236, 130] width 212 height 33
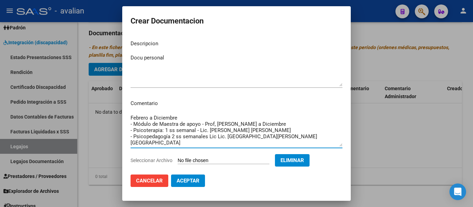
scroll to position [0, 0]
drag, startPoint x: 261, startPoint y: 143, endPoint x: 124, endPoint y: 114, distance: 140.5
click at [124, 114] on mat-dialog-content "Descripcion Docu personal Ingresar el descripcion Comentario Febrero a Diciembr…" at bounding box center [236, 102] width 228 height 135
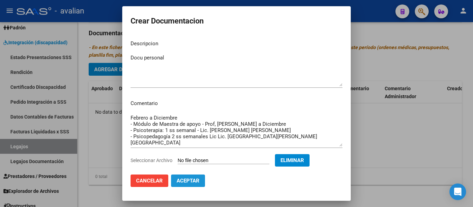
click at [186, 183] on span "Aceptar" at bounding box center [187, 181] width 23 height 6
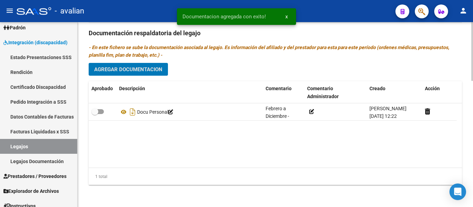
click at [126, 68] on span "Agregar Documentacion" at bounding box center [128, 69] width 68 height 6
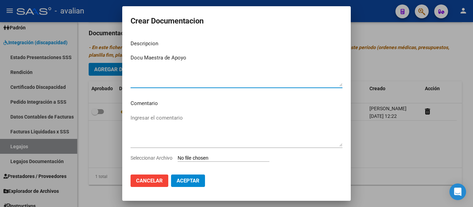
click at [181, 113] on div "Ingresar el comentario" at bounding box center [236, 130] width 212 height 35
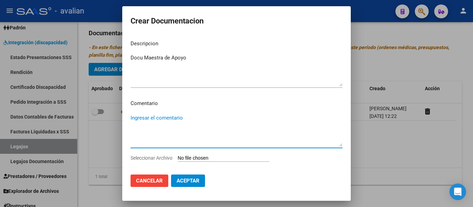
paste textarea "Febrero a Diciembre - Módulo de Maestra de apoyo - Prof, [PERSON_NAME] a Diciem…"
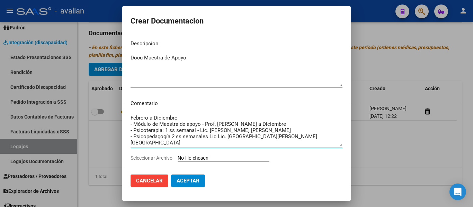
drag, startPoint x: 265, startPoint y: 144, endPoint x: 118, endPoint y: 131, distance: 148.0
click at [118, 131] on div "Crear Documentacion Descripcion Docu Maestra de Apoyo Ingresar el descripcion C…" at bounding box center [236, 103] width 473 height 207
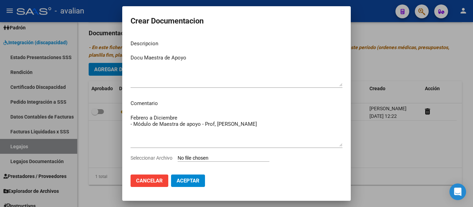
click at [201, 158] on input "Seleccionar Archivo" at bounding box center [224, 158] width 92 height 7
click at [191, 156] on input "Seleccionar Archivo" at bounding box center [224, 158] width 92 height 7
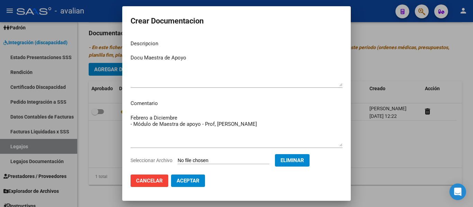
click at [199, 179] on span "Aceptar" at bounding box center [187, 181] width 23 height 6
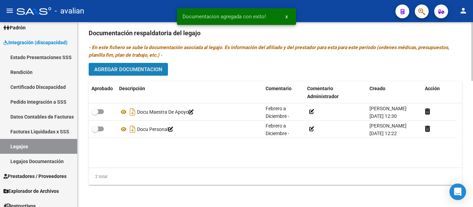
click at [114, 69] on span "Agregar Documentacion" at bounding box center [128, 69] width 68 height 6
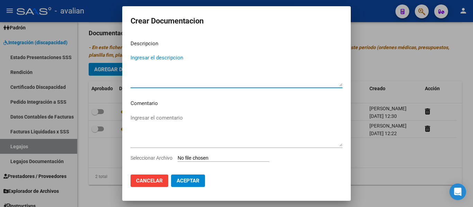
click at [165, 118] on textarea "Ingresar el comentario" at bounding box center [236, 130] width 212 height 33
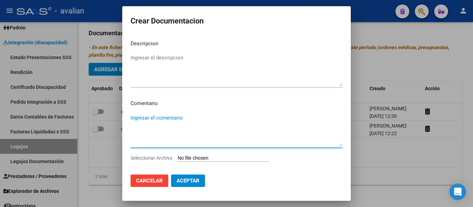
paste textarea "Febrero a Diciembre - Módulo de Maestra de apoyo - Prof, [PERSON_NAME] a Diciem…"
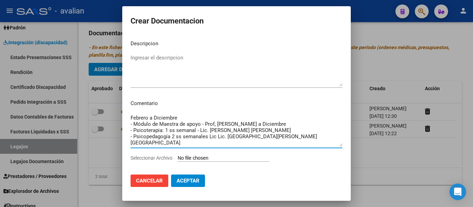
drag, startPoint x: 273, startPoint y: 128, endPoint x: 125, endPoint y: 105, distance: 149.5
click at [125, 105] on mat-dialog-content "Descripcion Ingresar el descripcion Comentario Febrero a Diciembre - Módulo de …" at bounding box center [236, 102] width 228 height 135
click at [179, 121] on textarea "Febrero a Diciembre - Módulo de Maestra de apoyo - Prof, [PERSON_NAME] a Diciem…" at bounding box center [236, 130] width 212 height 33
drag, startPoint x: 264, startPoint y: 125, endPoint x: 117, endPoint y: 97, distance: 150.4
click at [117, 97] on div "Crear Documentacion Descripcion Ingresar el descripcion Comentario Febrero a Di…" at bounding box center [236, 103] width 473 height 207
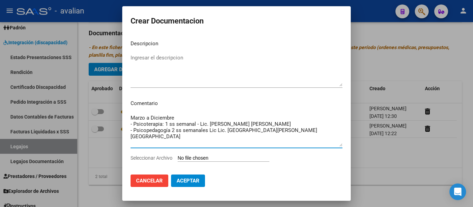
drag, startPoint x: 265, startPoint y: 138, endPoint x: 124, endPoint y: 136, distance: 140.5
click at [124, 136] on mat-dialog-content "Descripcion Ingresar el descripcion Comentario Marzo a Diciembre - Psicoterapia…" at bounding box center [236, 102] width 228 height 135
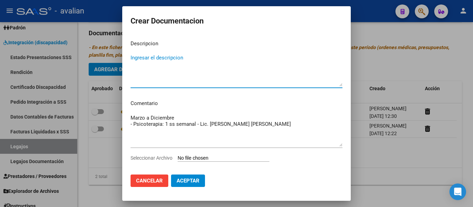
click at [151, 63] on textarea "Ingresar el descripcion" at bounding box center [236, 70] width 212 height 33
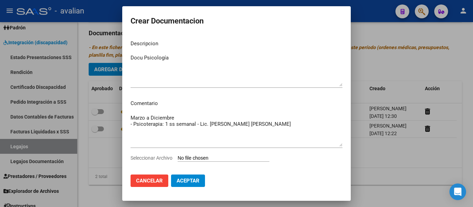
click at [210, 159] on input "Seleccionar Archivo" at bounding box center [224, 158] width 92 height 7
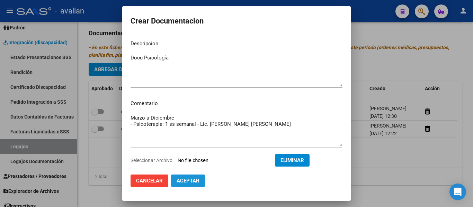
click at [198, 182] on span "Aceptar" at bounding box center [187, 181] width 23 height 6
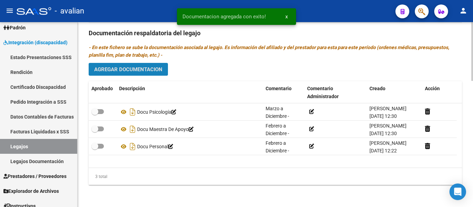
click at [152, 74] on button "Agregar Documentacion" at bounding box center [128, 69] width 79 height 13
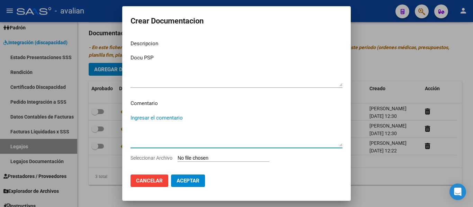
click at [144, 117] on textarea "Ingresar el comentario" at bounding box center [236, 130] width 212 height 33
paste textarea "Febrero a Diciembre - Módulo de Maestra de apoyo - Prof, [PERSON_NAME] a Diciem…"
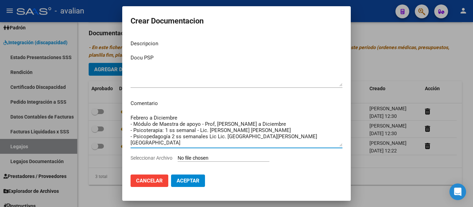
click at [264, 135] on textarea "Febrero a Diciembre - Módulo de Maestra de apoyo - Prof, [PERSON_NAME] a Diciem…" at bounding box center [236, 130] width 212 height 33
drag, startPoint x: 256, startPoint y: 136, endPoint x: 121, endPoint y: 138, distance: 135.3
click at [121, 138] on div "Crear Documentacion Descripcion Docu PSP Ingresar el descripcion Comentario Feb…" at bounding box center [236, 103] width 473 height 207
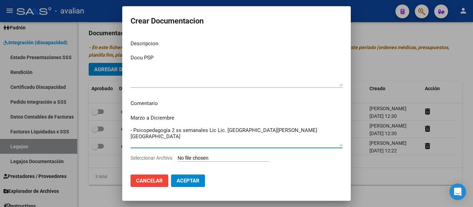
drag, startPoint x: 262, startPoint y: 125, endPoint x: 112, endPoint y: 107, distance: 150.6
click at [112, 107] on div "Crear Documentacion Descripcion Docu PSP Ingresar el descripcion Comentario Mar…" at bounding box center [236, 103] width 473 height 207
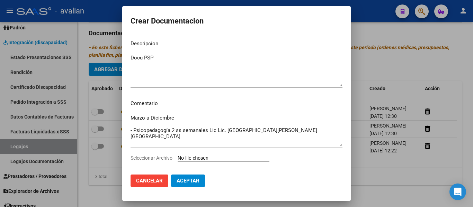
click at [130, 137] on mat-dialog-content "Descripcion Docu PSP Ingresar el descripcion Comentario Marzo a Diciembre - Psi…" at bounding box center [236, 102] width 228 height 135
click at [130, 138] on mat-dialog-content "Descripcion Docu PSP Ingresar el descripcion Comentario Marzo a Diciembre - Psi…" at bounding box center [236, 102] width 228 height 135
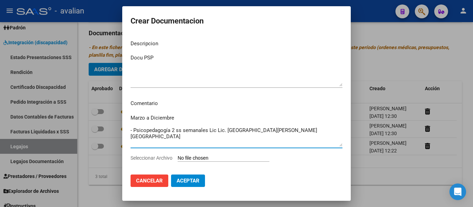
click at [131, 138] on textarea "Marzo a Diciembre - Psicopedagogía 2 ss semanales Lic Lic. [GEOGRAPHIC_DATA][PE…" at bounding box center [236, 130] width 212 height 33
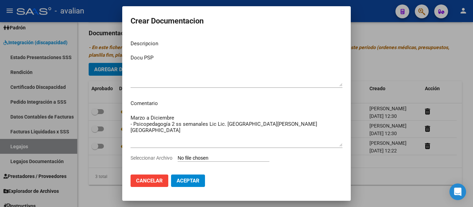
click at [218, 159] on input "Seleccionar Archivo" at bounding box center [224, 158] width 92 height 7
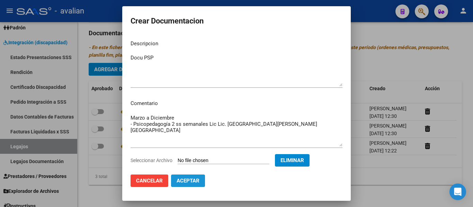
click at [184, 182] on span "Aceptar" at bounding box center [187, 181] width 23 height 6
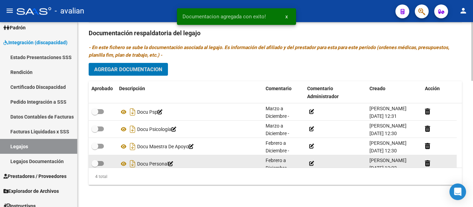
click at [102, 164] on span at bounding box center [97, 163] width 12 height 5
click at [95, 166] on input "checkbox" at bounding box center [94, 166] width 0 height 0
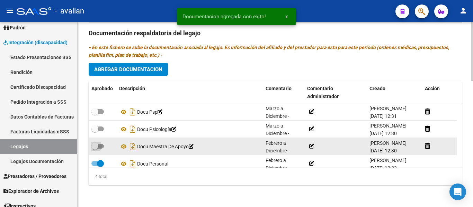
click at [102, 146] on span at bounding box center [97, 146] width 12 height 5
click at [95, 149] on input "checkbox" at bounding box center [94, 149] width 0 height 0
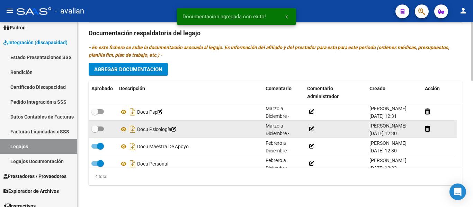
click at [101, 130] on span at bounding box center [97, 129] width 12 height 5
click at [95, 131] on input "checkbox" at bounding box center [94, 131] width 0 height 0
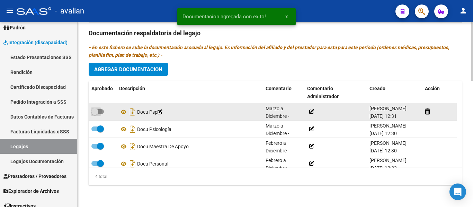
click at [102, 109] on span at bounding box center [97, 111] width 12 height 5
click at [95, 114] on input "checkbox" at bounding box center [94, 114] width 0 height 0
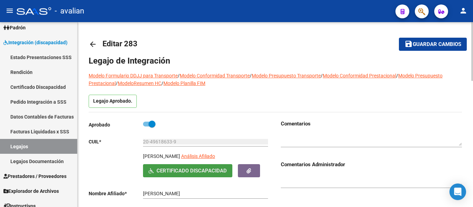
click at [161, 174] on span "Certificado Discapacidad" at bounding box center [191, 171] width 70 height 6
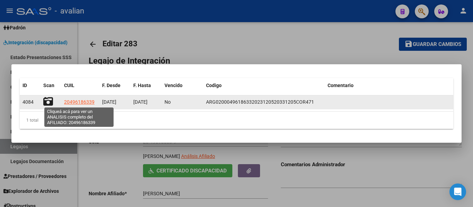
click at [74, 102] on span "20496186339" at bounding box center [79, 102] width 30 height 6
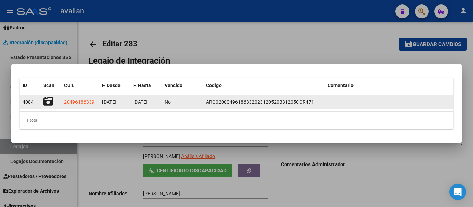
click at [50, 102] on icon at bounding box center [48, 102] width 10 height 10
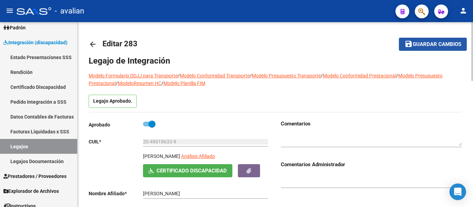
click at [421, 46] on span "Guardar cambios" at bounding box center [436, 45] width 48 height 6
